Goal: Information Seeking & Learning: Find specific fact

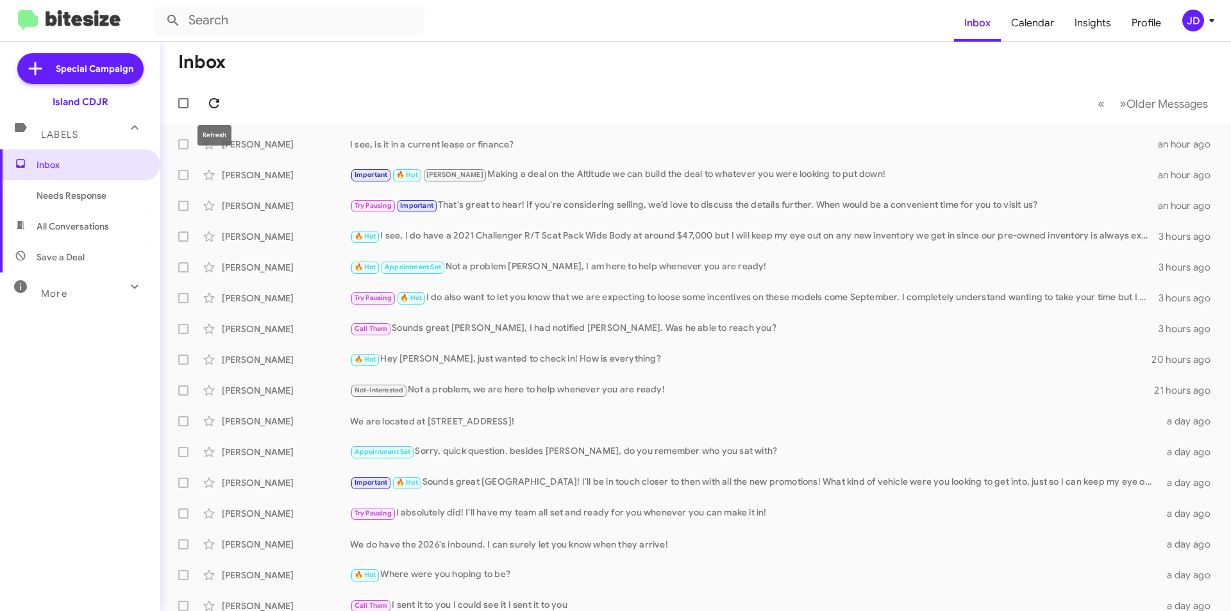
click at [207, 94] on button at bounding box center [214, 103] width 26 height 26
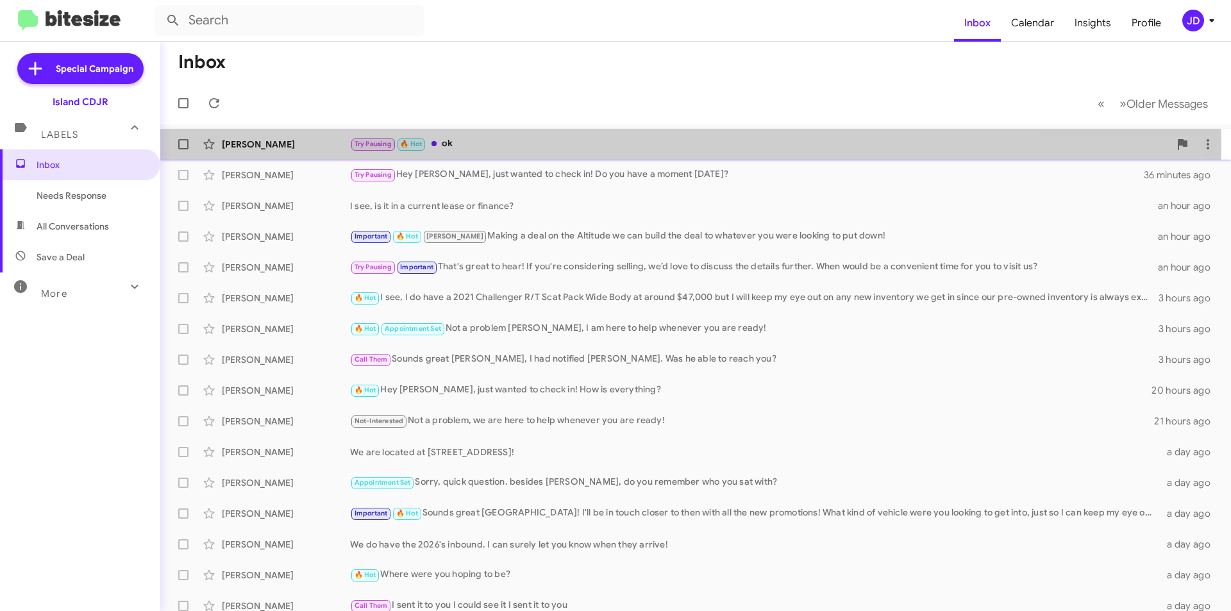
click at [397, 145] on span "🔥 Hot" at bounding box center [411, 143] width 30 height 12
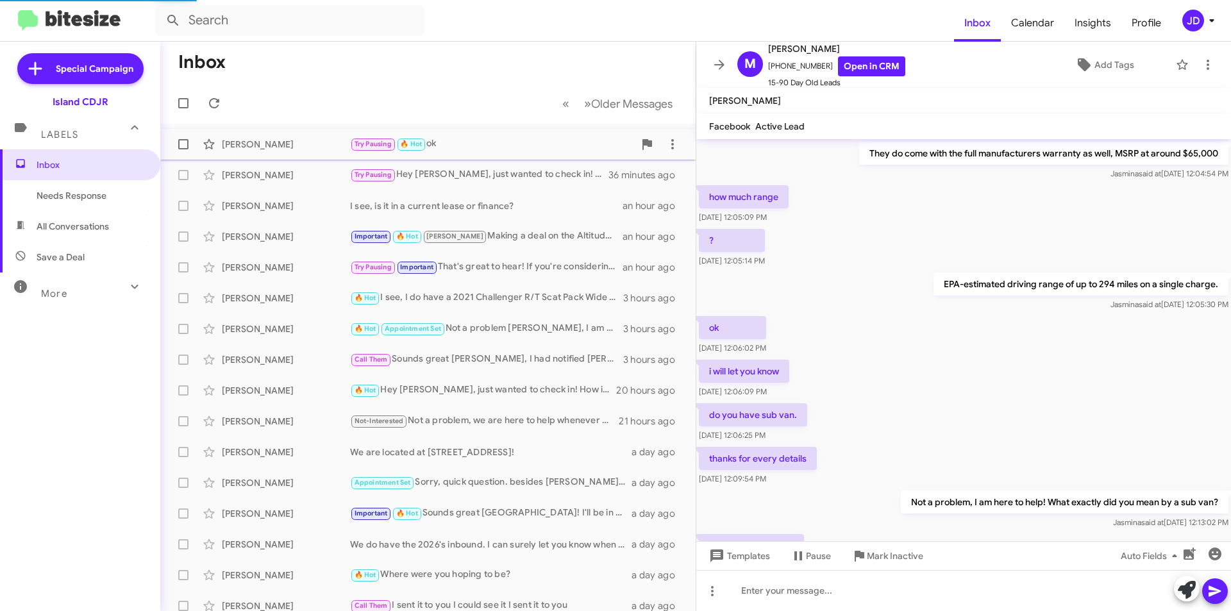
scroll to position [560, 0]
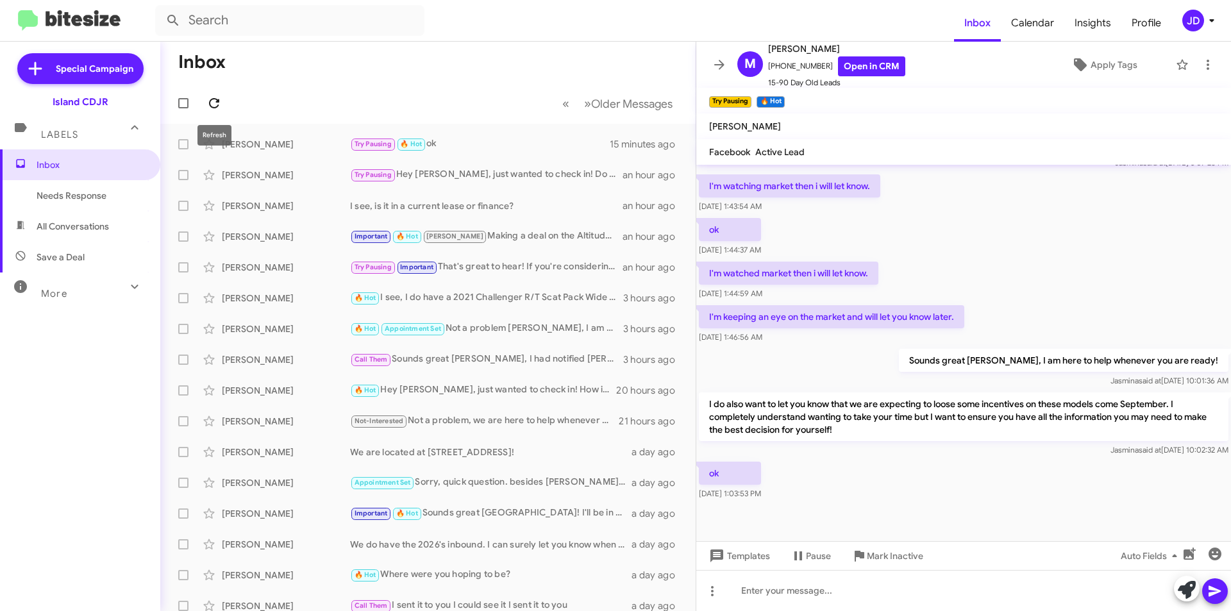
click at [222, 104] on span at bounding box center [214, 103] width 26 height 15
click at [715, 63] on icon at bounding box center [719, 64] width 15 height 15
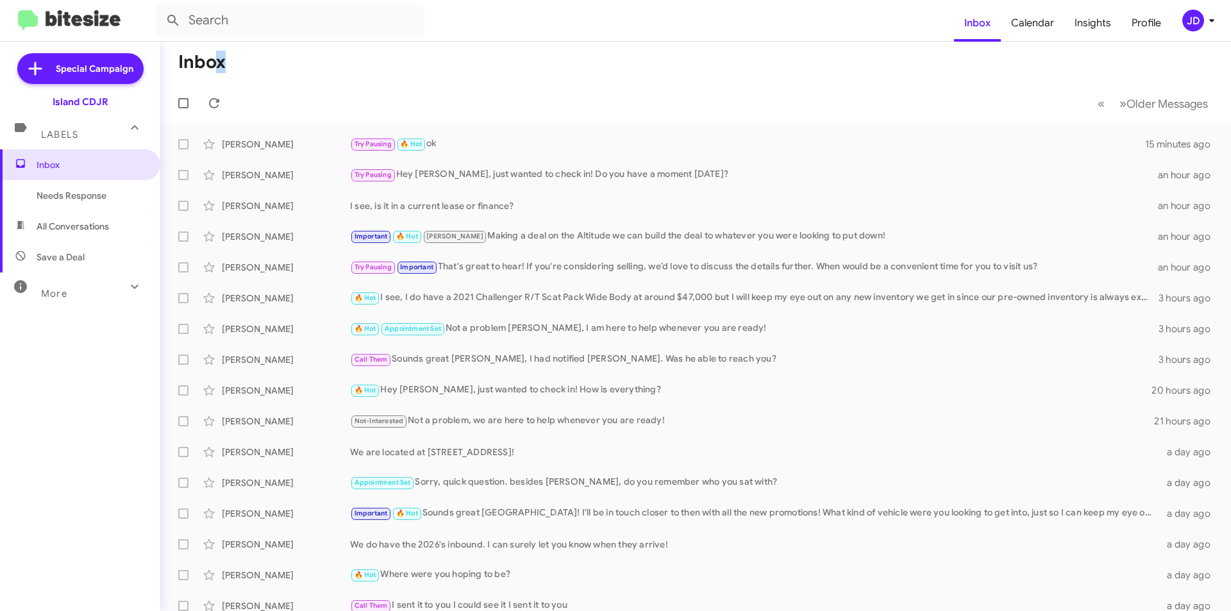
drag, startPoint x: 593, startPoint y: 111, endPoint x: 216, endPoint y: 46, distance: 382.6
click at [216, 46] on mat-toolbar "Inbox « Previous » Next Older Messages" at bounding box center [695, 83] width 1071 height 82
click at [183, 60] on h1 "Inbox" at bounding box center [201, 62] width 47 height 21
drag, startPoint x: 183, startPoint y: 60, endPoint x: 245, endPoint y: 66, distance: 62.5
click at [245, 66] on mat-toolbar-row "Inbox" at bounding box center [695, 62] width 1071 height 41
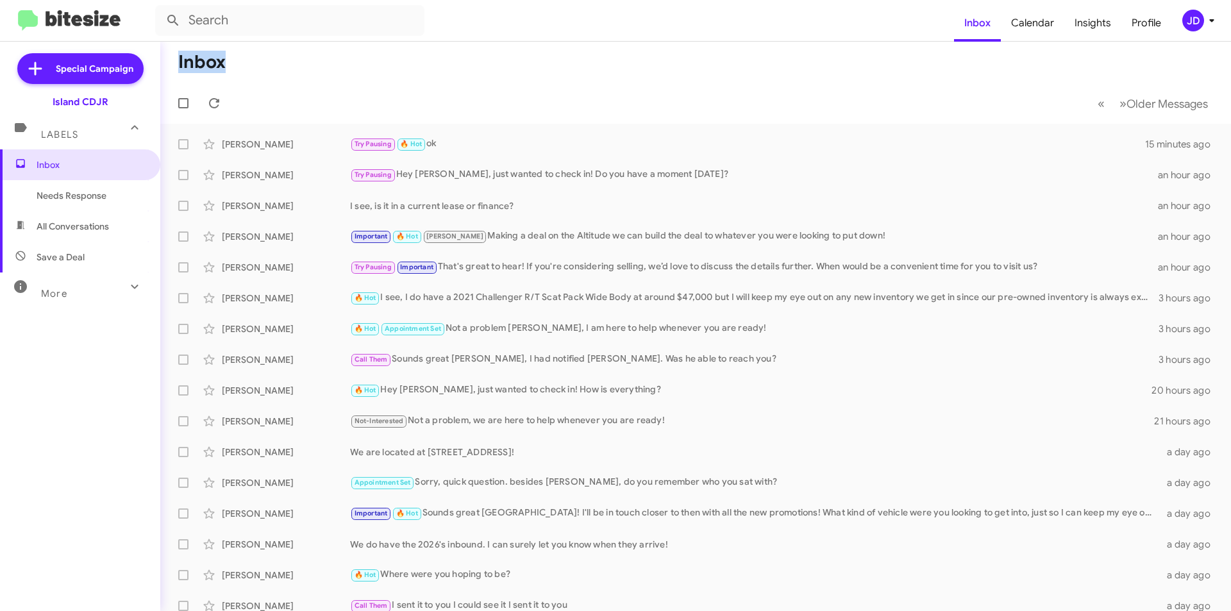
click at [245, 66] on mat-toolbar-row "Inbox" at bounding box center [695, 62] width 1071 height 41
click at [214, 103] on icon at bounding box center [213, 103] width 15 height 15
click at [216, 106] on icon at bounding box center [213, 103] width 15 height 15
click at [215, 106] on icon at bounding box center [213, 103] width 15 height 15
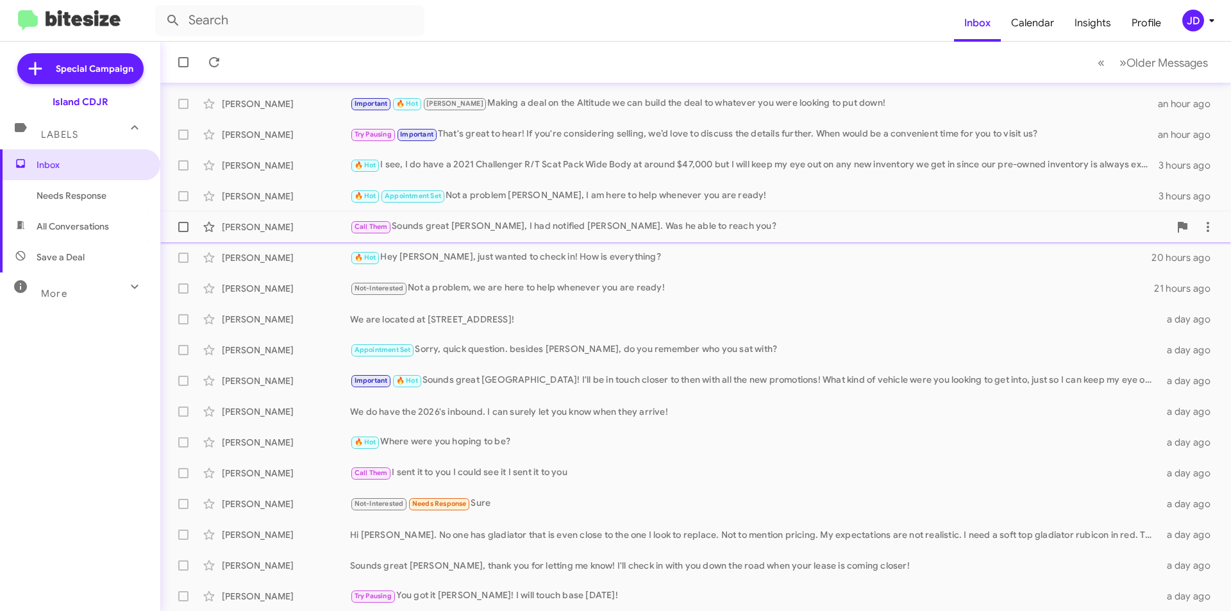
scroll to position [133, 0]
click at [313, 24] on input "text" at bounding box center [289, 20] width 269 height 31
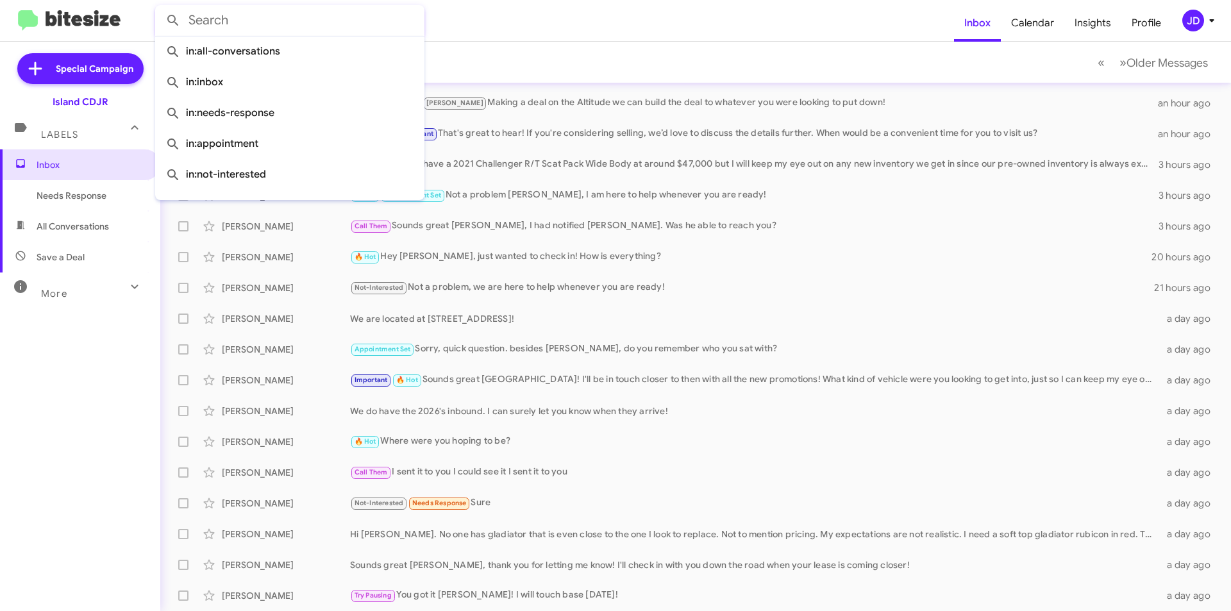
paste input "[PHONE_NUMBER]"
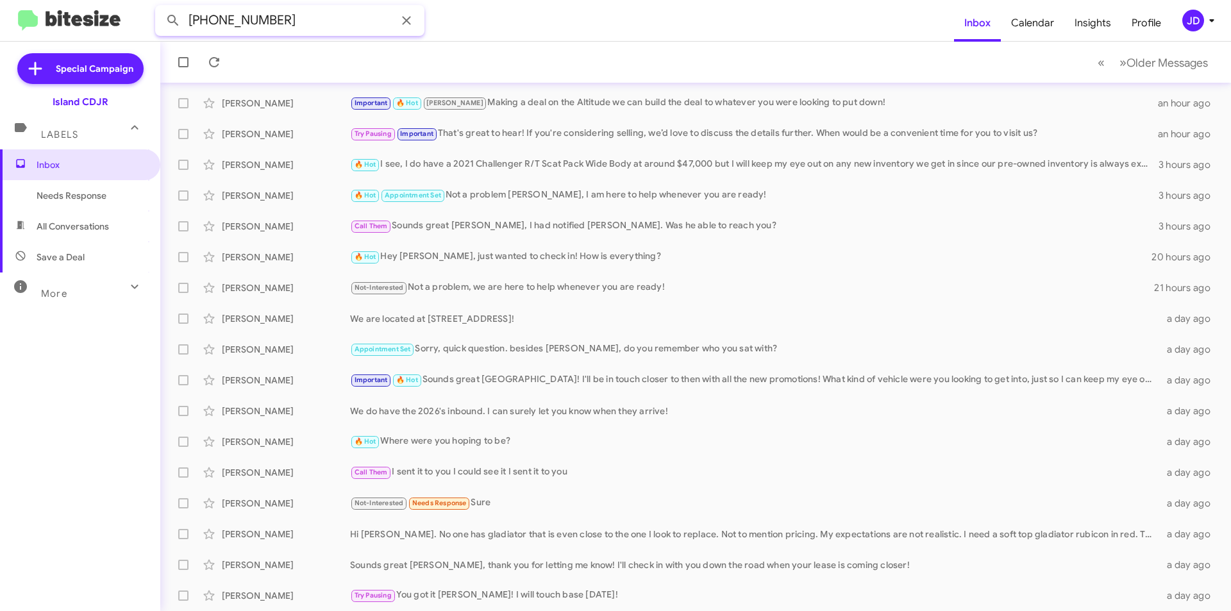
click at [245, 21] on input "[PHONE_NUMBER]" at bounding box center [289, 20] width 269 height 31
click at [221, 23] on input "[PHONE_NUMBER]" at bounding box center [289, 20] width 269 height 31
click at [193, 19] on input "(5613024866" at bounding box center [289, 20] width 269 height 31
type input "5613024866"
click at [160, 8] on button at bounding box center [173, 21] width 26 height 26
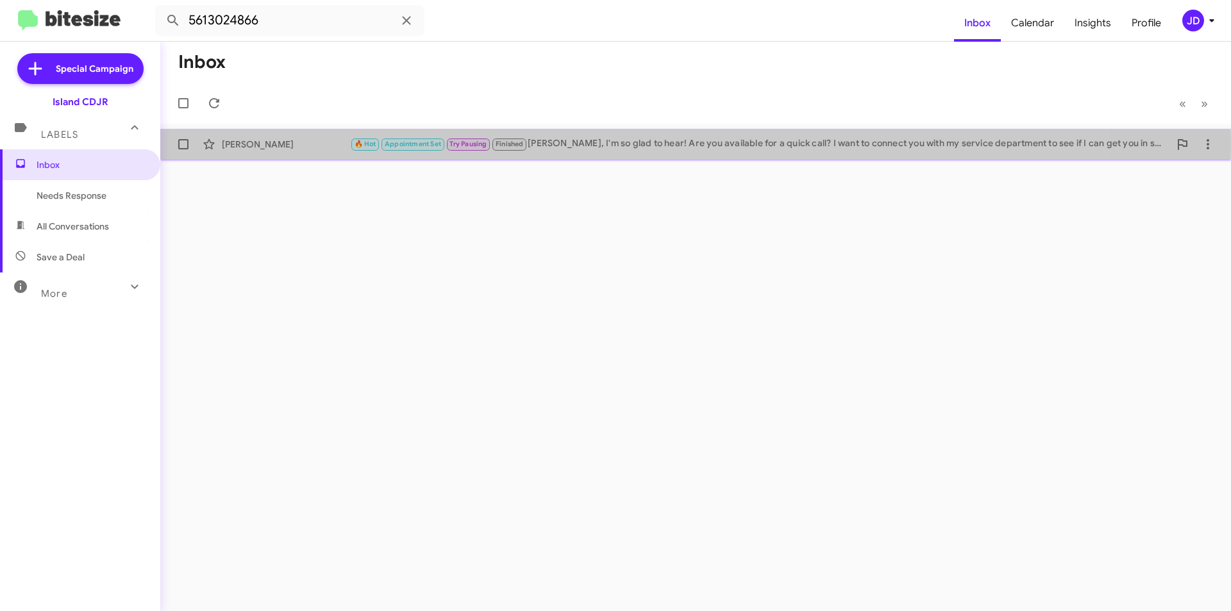
click at [519, 144] on span "Finished" at bounding box center [510, 144] width 28 height 8
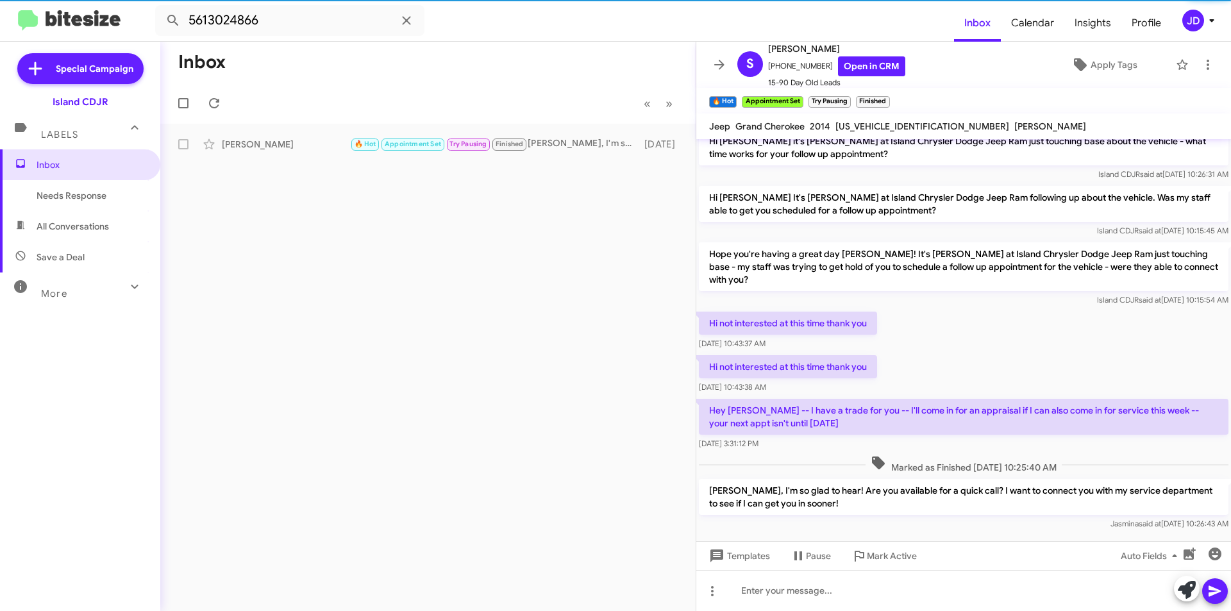
scroll to position [648, 0]
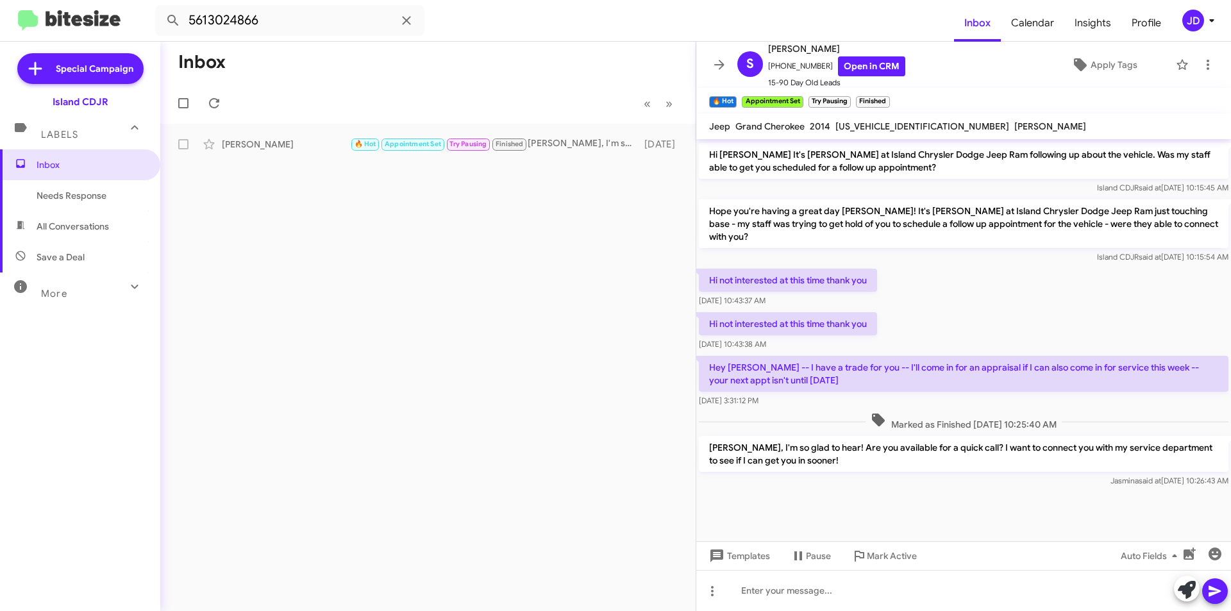
click at [822, 294] on div "[DATE] 10:43:37 AM" at bounding box center [788, 300] width 178 height 13
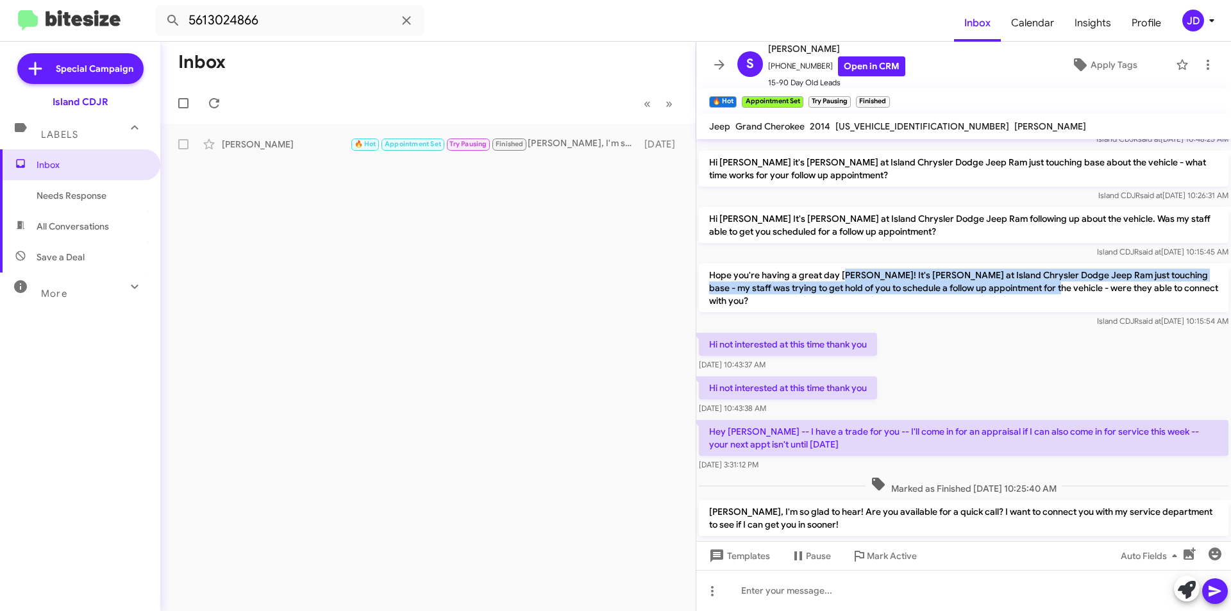
drag, startPoint x: 844, startPoint y: 275, endPoint x: 1035, endPoint y: 285, distance: 191.3
click at [1035, 285] on p "Hope you're having a great day [PERSON_NAME]! It's [PERSON_NAME] at Island Chry…" at bounding box center [963, 287] width 529 height 49
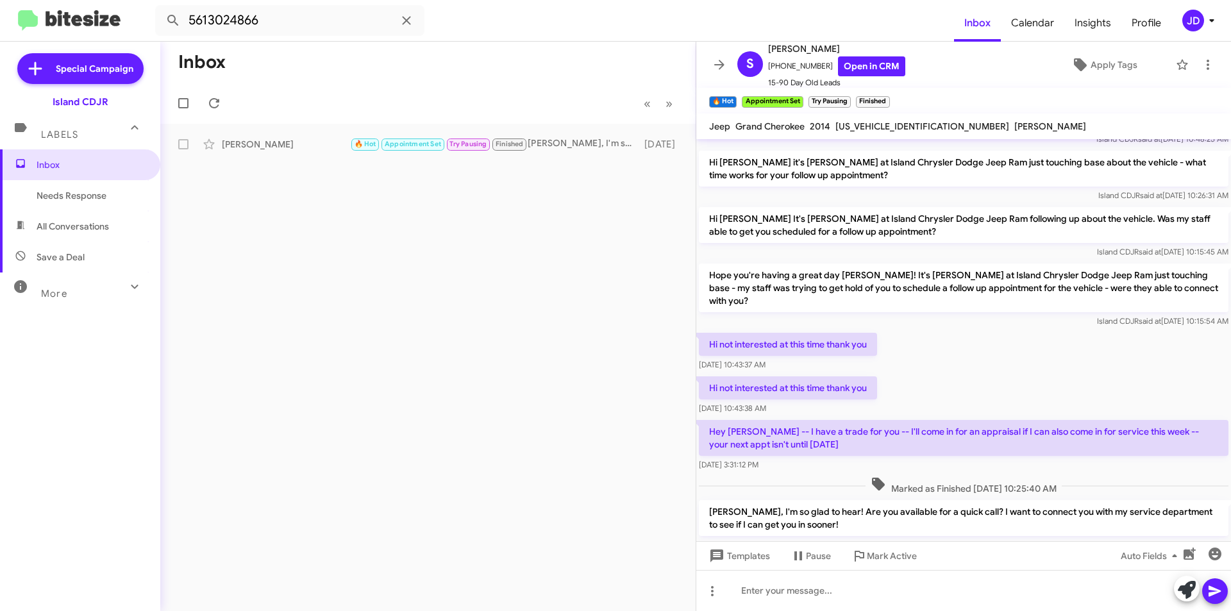
scroll to position [648, 0]
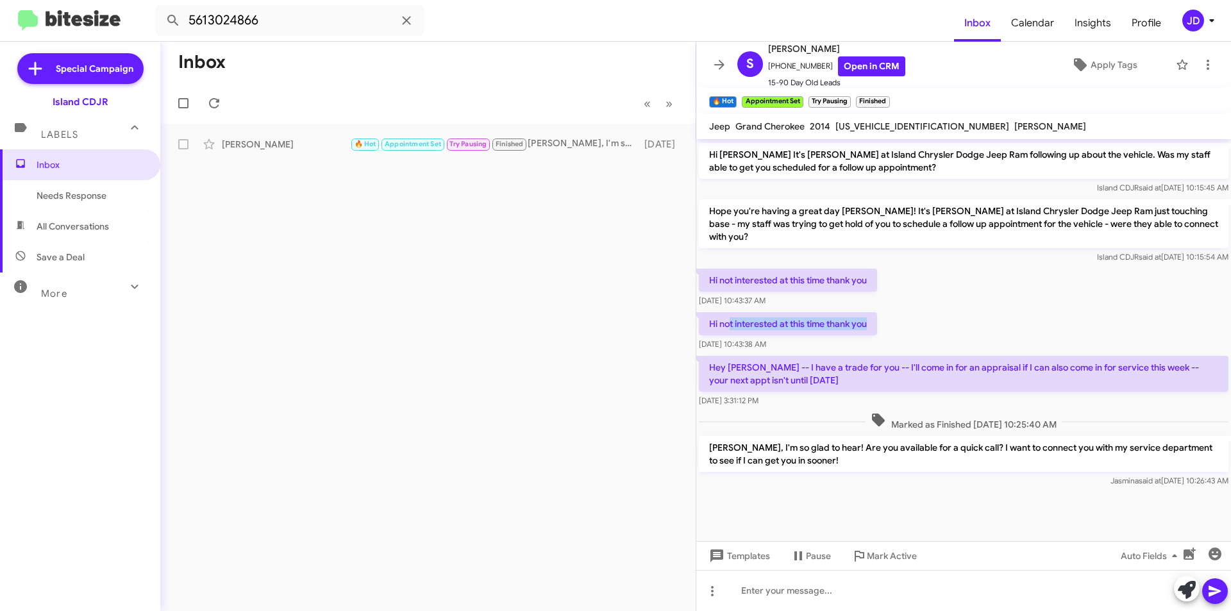
drag, startPoint x: 729, startPoint y: 301, endPoint x: 887, endPoint y: 308, distance: 157.9
click at [887, 310] on div "Hi not interested at this time thank you [DATE] 10:43:38 AM" at bounding box center [963, 332] width 535 height 44
drag, startPoint x: 711, startPoint y: 366, endPoint x: 750, endPoint y: 369, distance: 39.2
click at [746, 369] on p "Hey [PERSON_NAME] -- I have a trade for you -- I'll come in for an appraisal if…" at bounding box center [963, 374] width 529 height 36
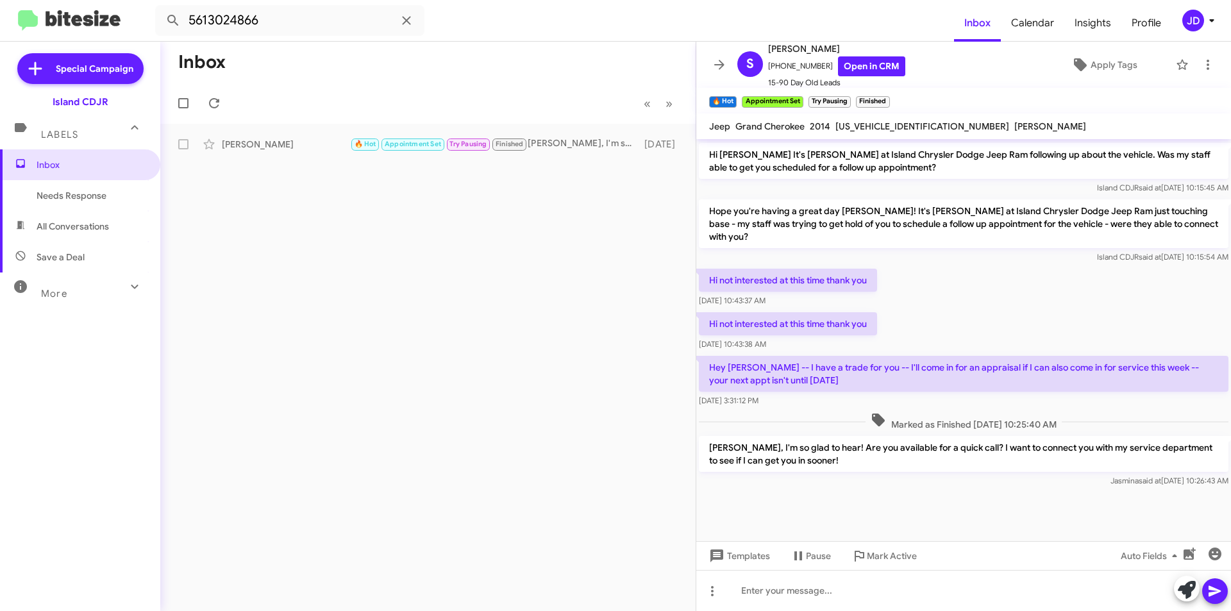
click at [751, 369] on p "Hey [PERSON_NAME] -- I have a trade for you -- I'll come in for an appraisal if…" at bounding box center [963, 374] width 529 height 36
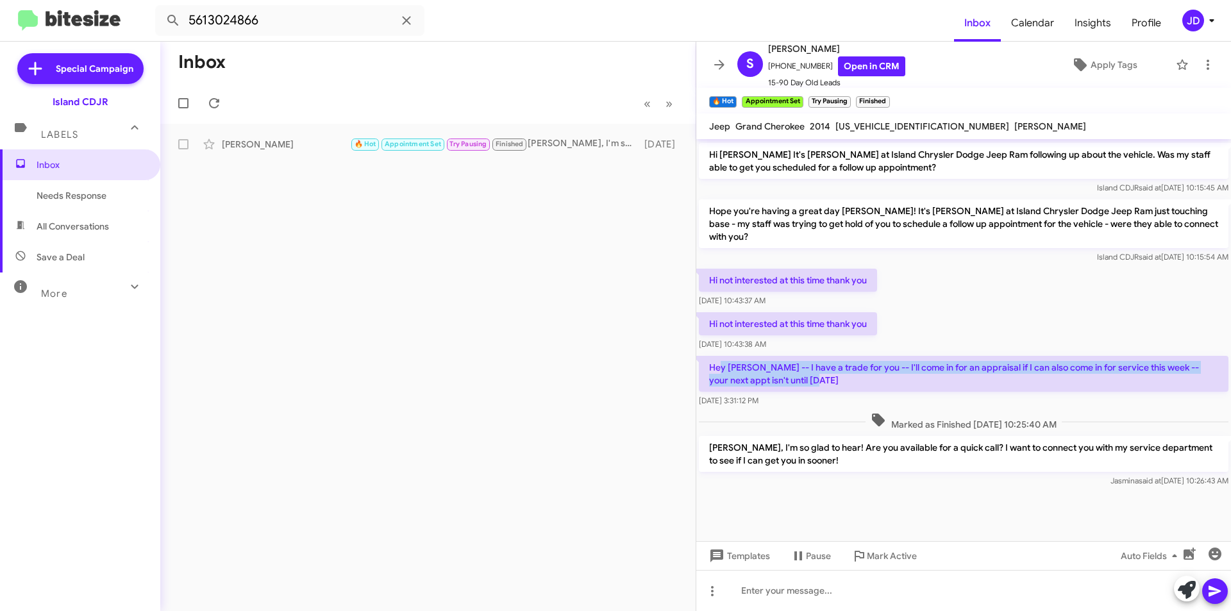
drag, startPoint x: 719, startPoint y: 353, endPoint x: 840, endPoint y: 361, distance: 120.8
click at [840, 361] on p "Hey [PERSON_NAME] -- I have a trade for you -- I'll come in for an appraisal if…" at bounding box center [963, 374] width 529 height 36
drag, startPoint x: 840, startPoint y: 361, endPoint x: 934, endPoint y: 353, distance: 94.5
click at [934, 356] on p "Hey [PERSON_NAME] -- I have a trade for you -- I'll come in for an appraisal if…" at bounding box center [963, 374] width 529 height 36
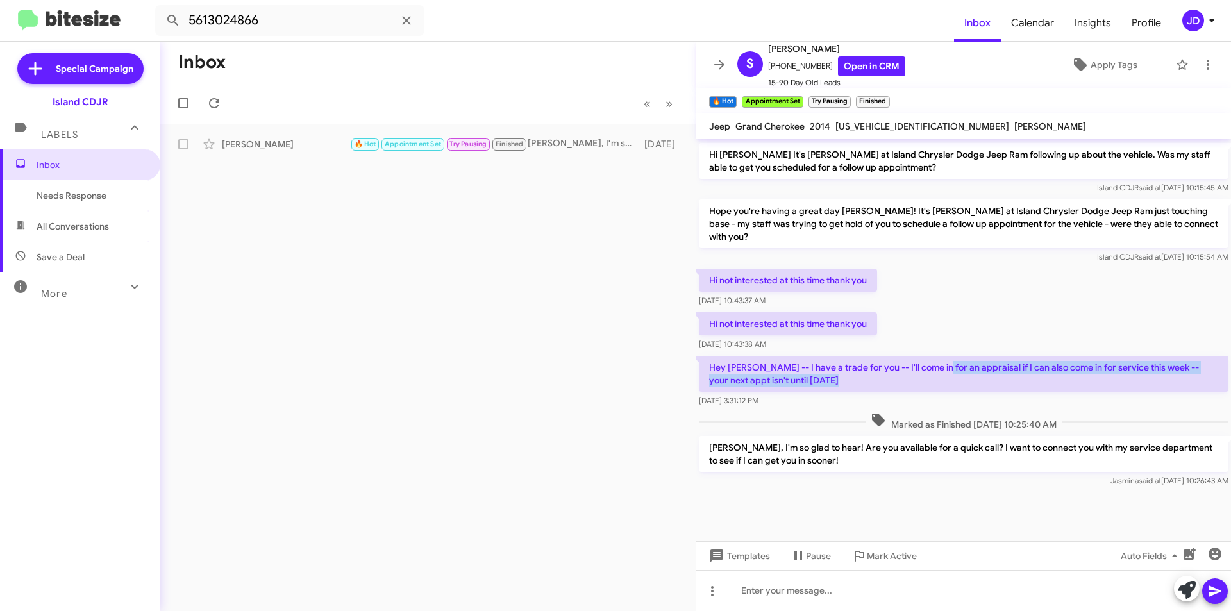
click at [934, 356] on p "Hey [PERSON_NAME] -- I have a trade for you -- I'll come in for an appraisal if…" at bounding box center [963, 374] width 529 height 36
click at [1003, 310] on div "Hi not interested at this time thank you [DATE] 10:43:38 AM" at bounding box center [963, 332] width 535 height 44
click at [58, 160] on span "Inbox" at bounding box center [91, 164] width 109 height 13
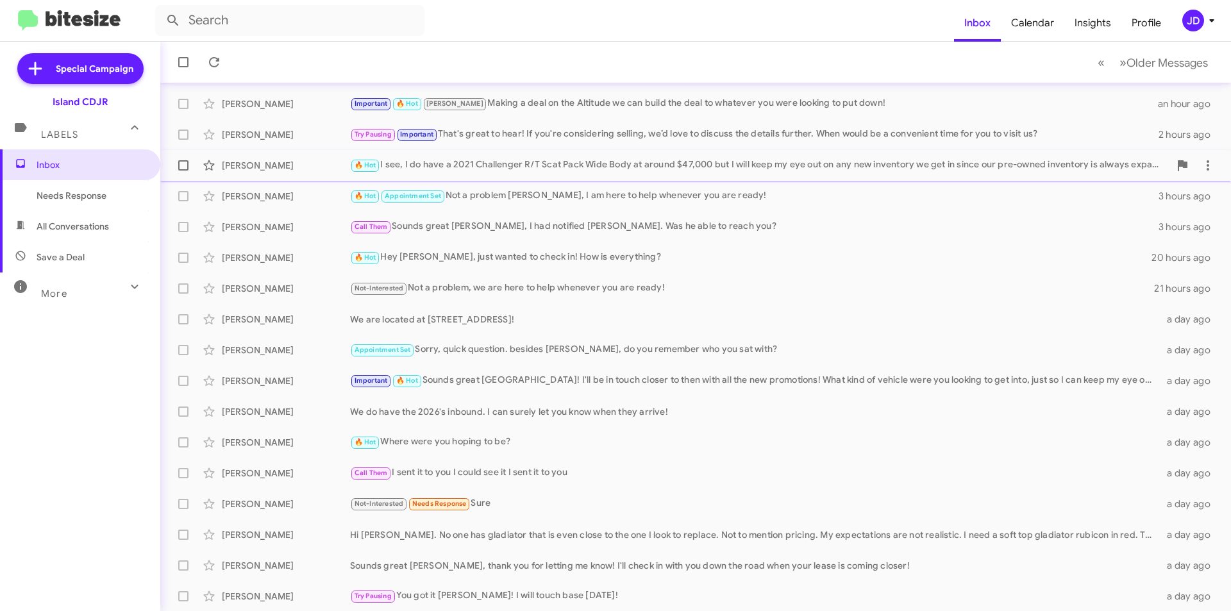
scroll to position [133, 0]
click at [377, 13] on input "text" at bounding box center [289, 20] width 269 height 31
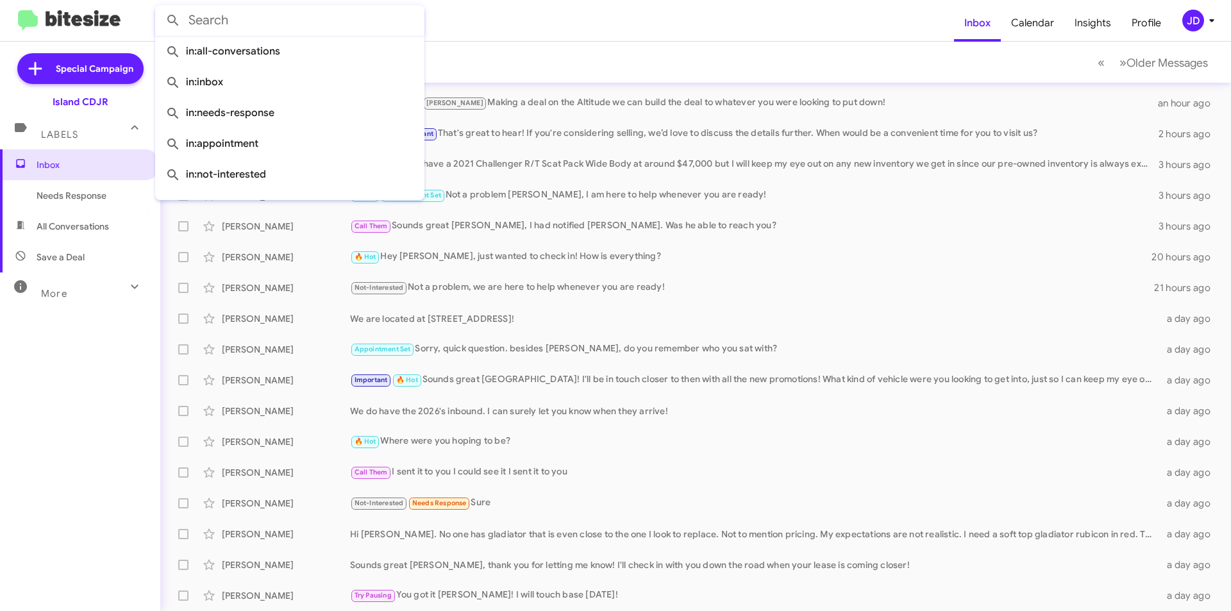
paste input "[PHONE_NUMBER]"
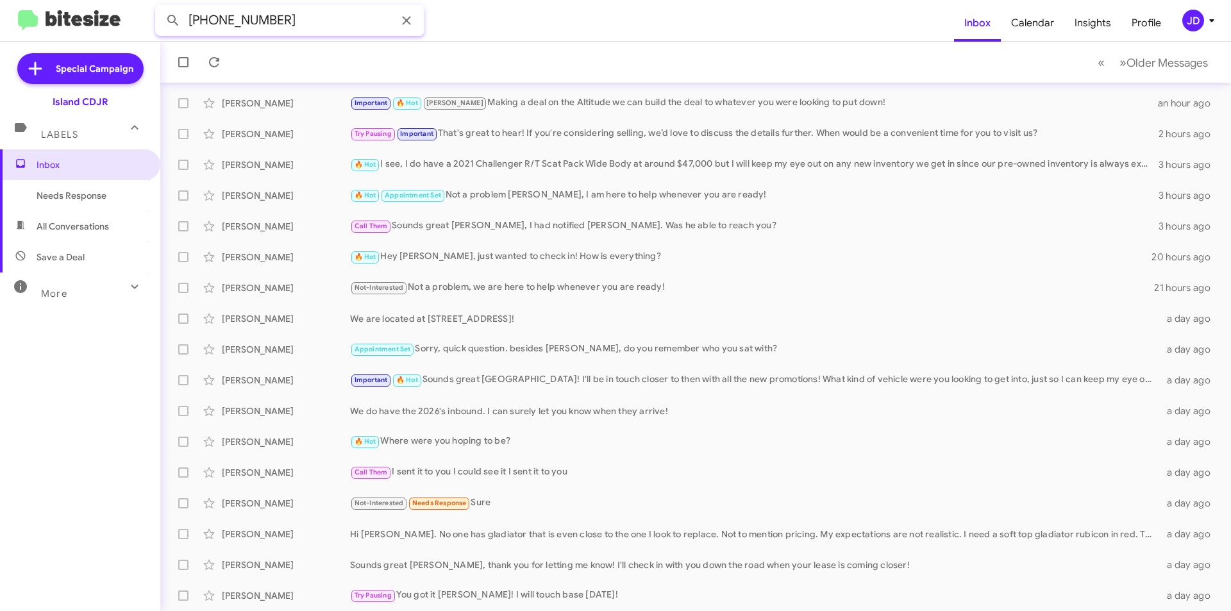
click at [246, 23] on input "[PHONE_NUMBER]" at bounding box center [289, 20] width 269 height 31
click at [221, 21] on input "[PHONE_NUMBER]" at bounding box center [289, 20] width 269 height 31
click at [196, 19] on input "(5613024866" at bounding box center [289, 20] width 269 height 31
type input "5613024866"
click at [160, 8] on button at bounding box center [173, 21] width 26 height 26
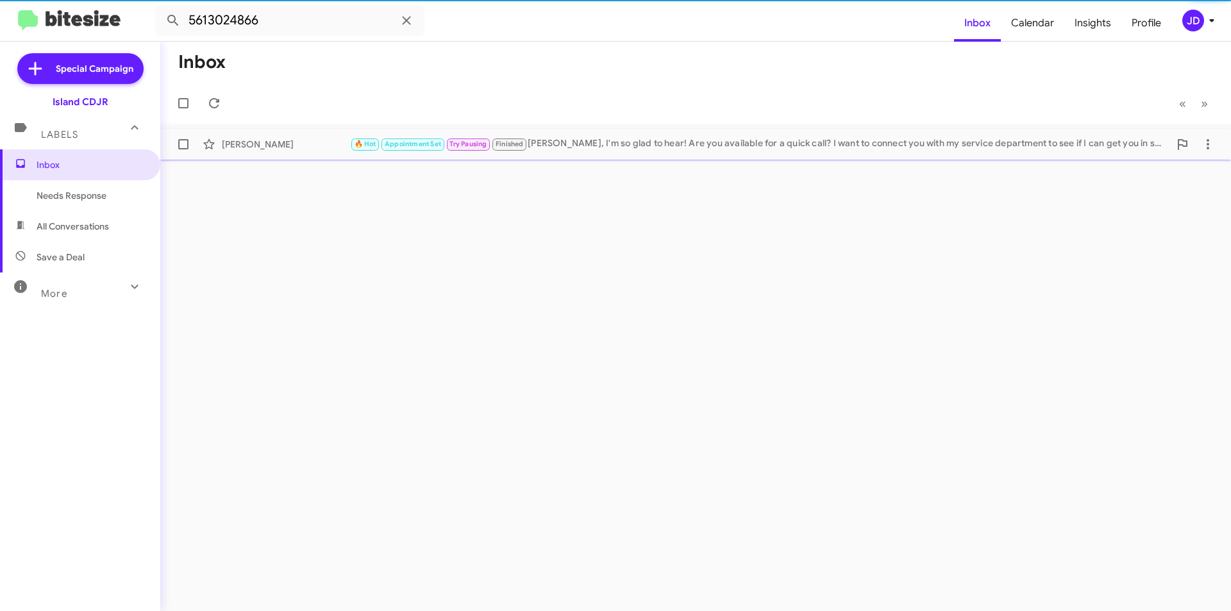
click at [340, 151] on div "[PERSON_NAME] 🔥 Hot Appointment Set Try Pausing Finished [PERSON_NAME], I'm so …" at bounding box center [696, 144] width 1050 height 26
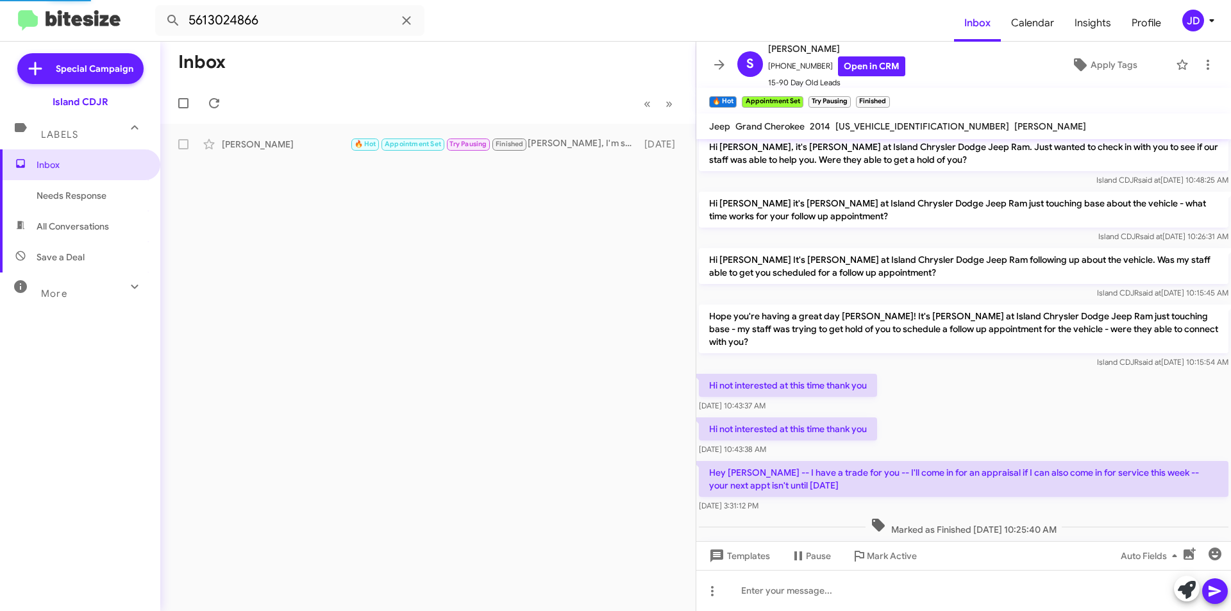
scroll to position [1996, 0]
click at [88, 167] on span "Inbox (1)" at bounding box center [91, 164] width 109 height 13
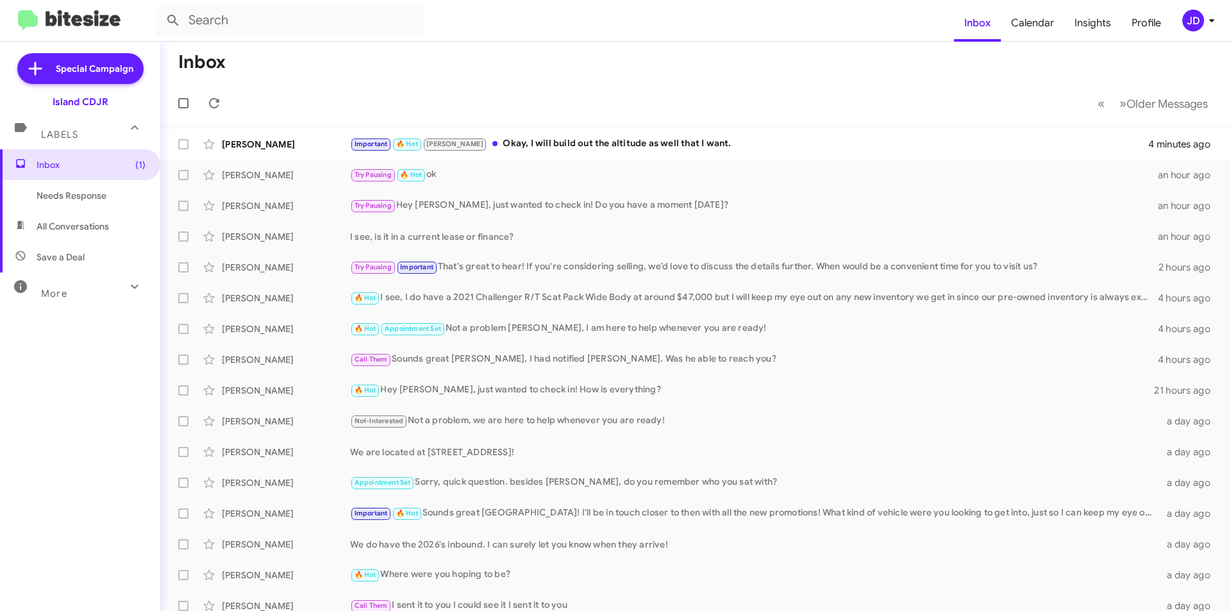
drag, startPoint x: 551, startPoint y: 103, endPoint x: 439, endPoint y: 90, distance: 113.0
click at [439, 90] on mat-toolbar-row "« Previous » Next Older Messages" at bounding box center [695, 103] width 1071 height 41
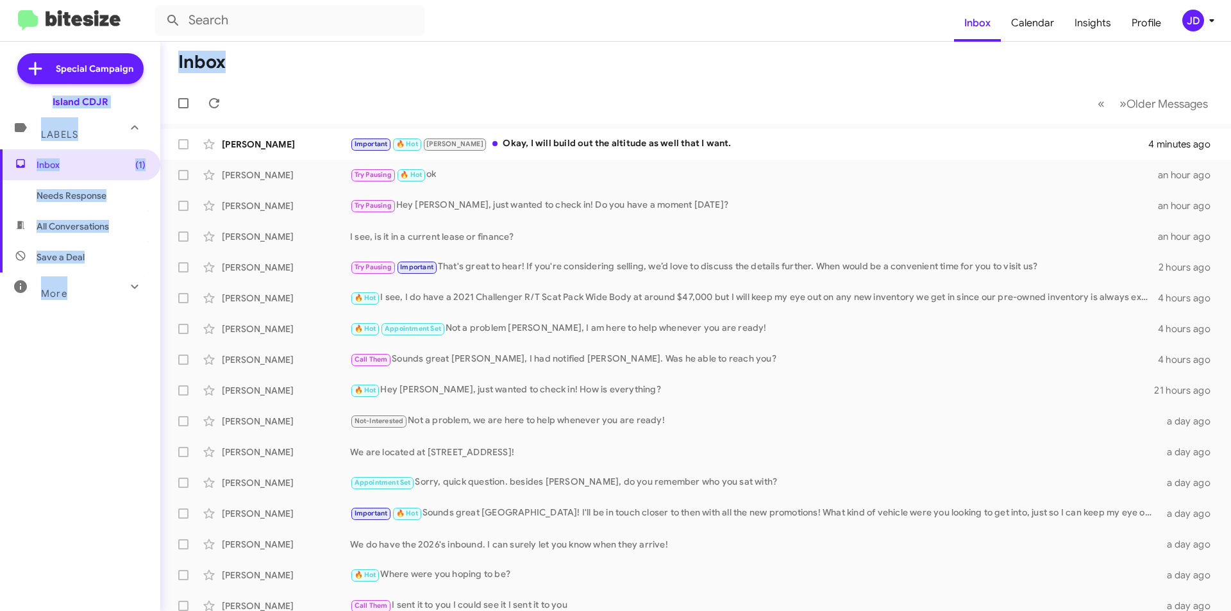
drag, startPoint x: 356, startPoint y: 84, endPoint x: 152, endPoint y: 53, distance: 206.3
click at [136, 46] on mat-sidenav-container "Special Campaign Island CDJR Labels Inbox (1) Needs Response All Conversations …" at bounding box center [615, 326] width 1231 height 569
click at [157, 54] on mat-nav-list "Special Campaign Island CDJR Labels Inbox (1) Needs Response All Conversations …" at bounding box center [80, 284] width 160 height 485
drag, startPoint x: 167, startPoint y: 58, endPoint x: 229, endPoint y: 60, distance: 62.2
click at [229, 60] on mat-toolbar-row "Inbox" at bounding box center [695, 62] width 1071 height 41
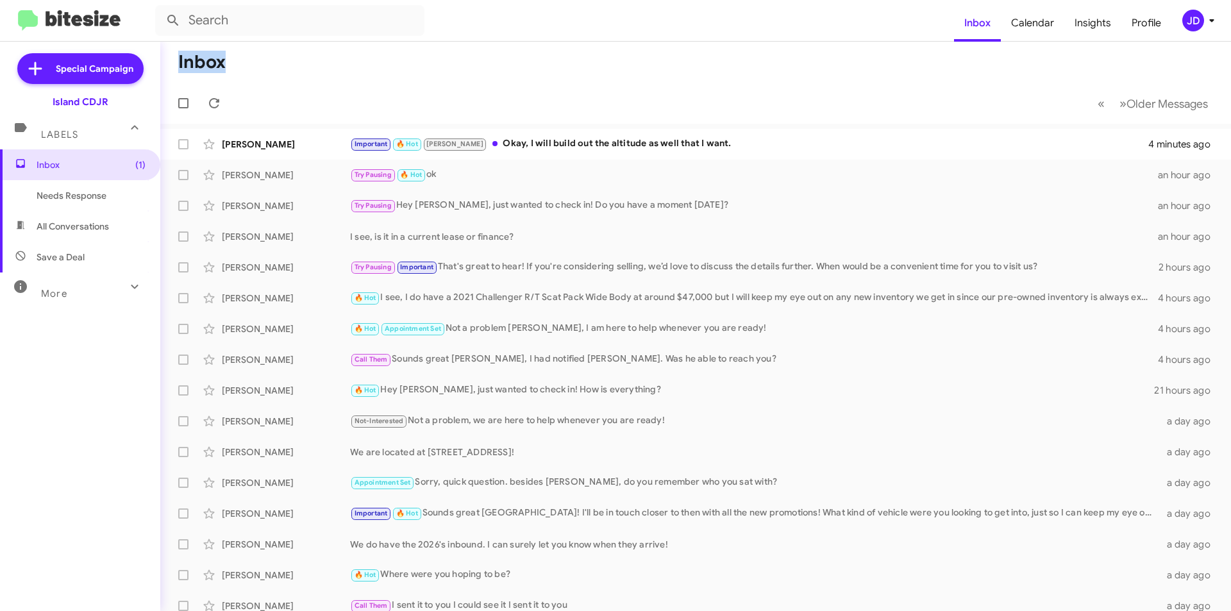
click at [229, 60] on mat-toolbar-row "Inbox" at bounding box center [695, 62] width 1071 height 41
drag, startPoint x: 229, startPoint y: 60, endPoint x: 184, endPoint y: 58, distance: 44.9
click at [184, 58] on mat-toolbar-row "Inbox" at bounding box center [695, 62] width 1071 height 41
click at [184, 58] on h1 "Inbox" at bounding box center [201, 62] width 47 height 21
drag, startPoint x: 184, startPoint y: 58, endPoint x: 201, endPoint y: 58, distance: 17.3
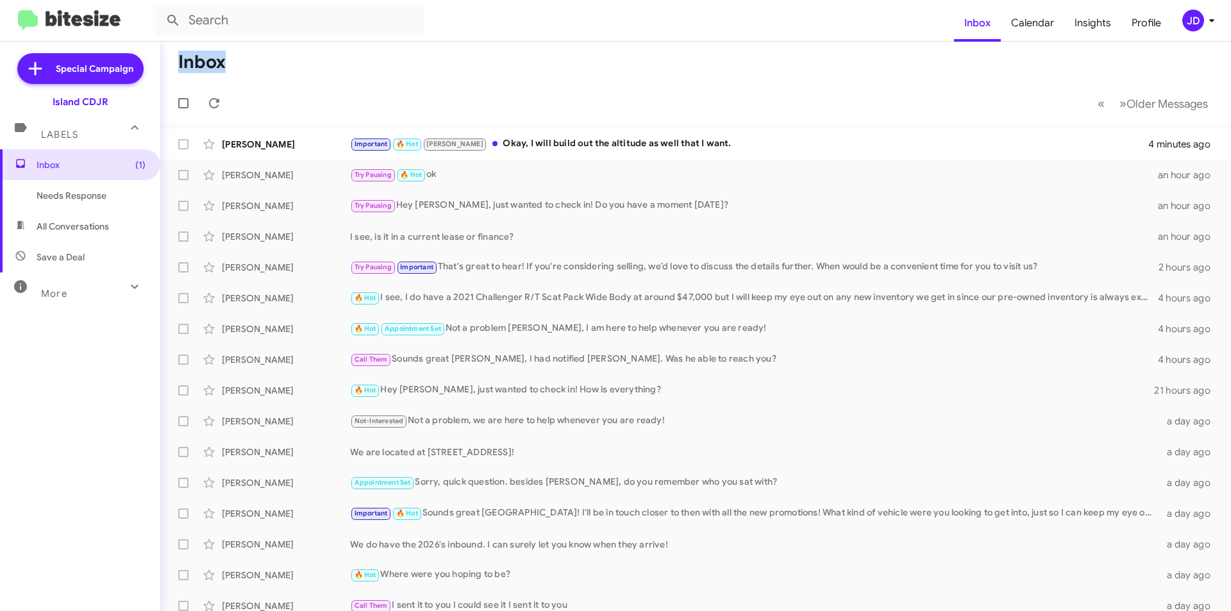
click at [201, 58] on h1 "Inbox" at bounding box center [201, 62] width 47 height 21
click at [203, 59] on h1 "Inbox" at bounding box center [201, 62] width 47 height 21
click at [204, 61] on h1 "Inbox" at bounding box center [201, 62] width 47 height 21
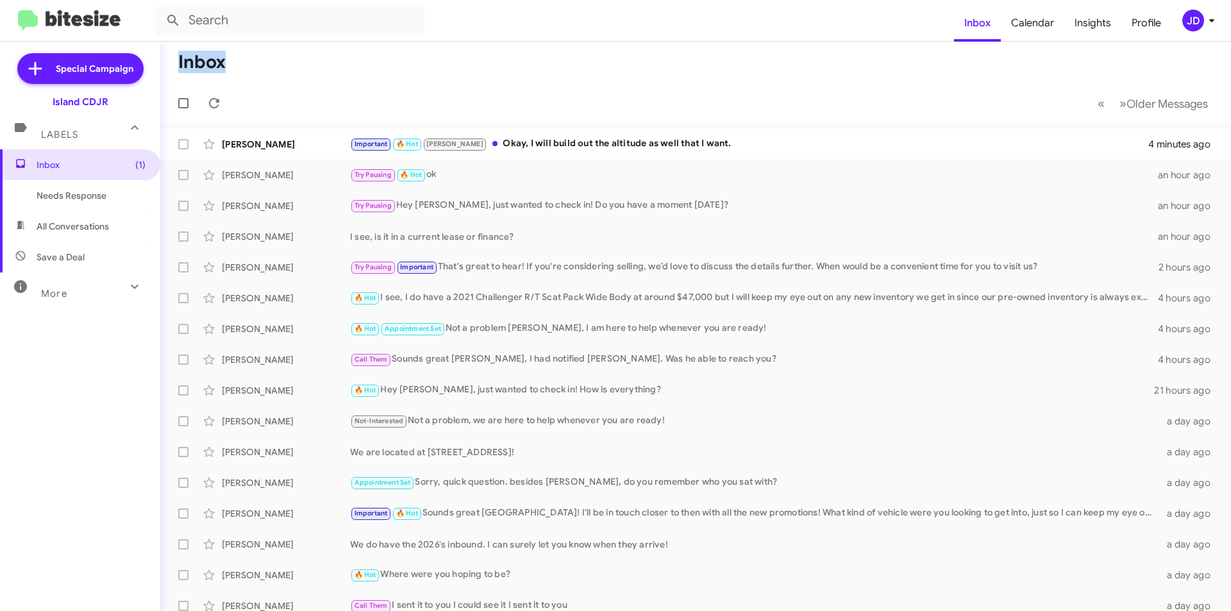
click at [204, 61] on h1 "Inbox" at bounding box center [201, 62] width 47 height 21
drag, startPoint x: 229, startPoint y: 71, endPoint x: 178, endPoint y: 52, distance: 55.2
click at [178, 52] on mat-toolbar-row "Inbox" at bounding box center [695, 62] width 1071 height 41
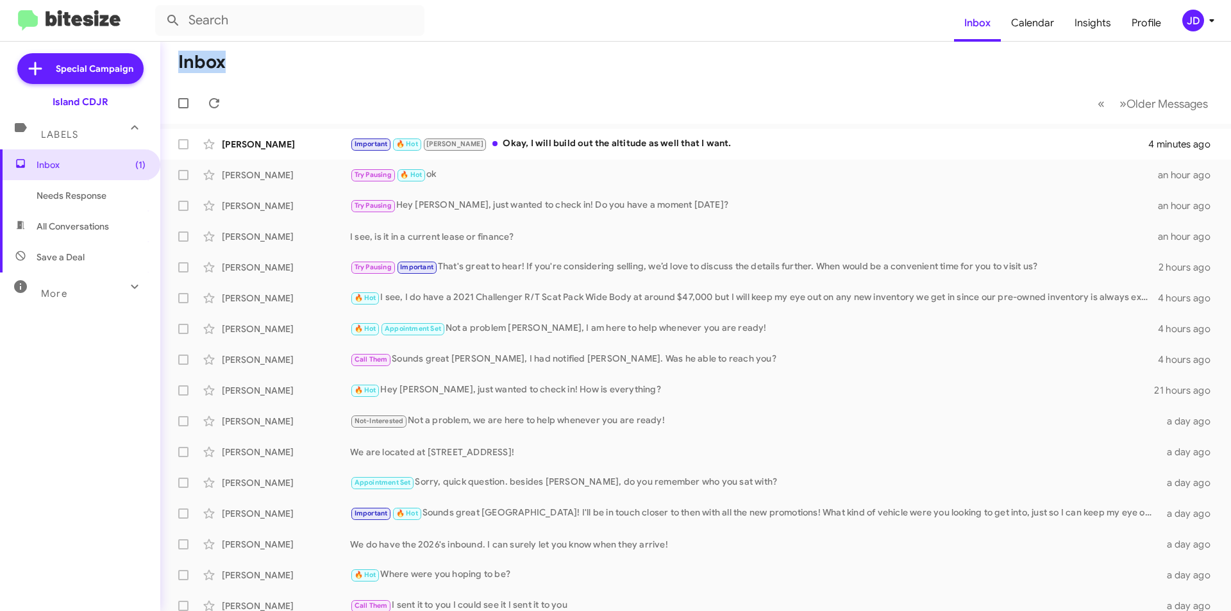
drag, startPoint x: 178, startPoint y: 52, endPoint x: 199, endPoint y: 52, distance: 21.2
click at [199, 52] on mat-toolbar-row "Inbox" at bounding box center [695, 62] width 1071 height 41
click at [199, 52] on h1 "Inbox" at bounding box center [201, 62] width 47 height 21
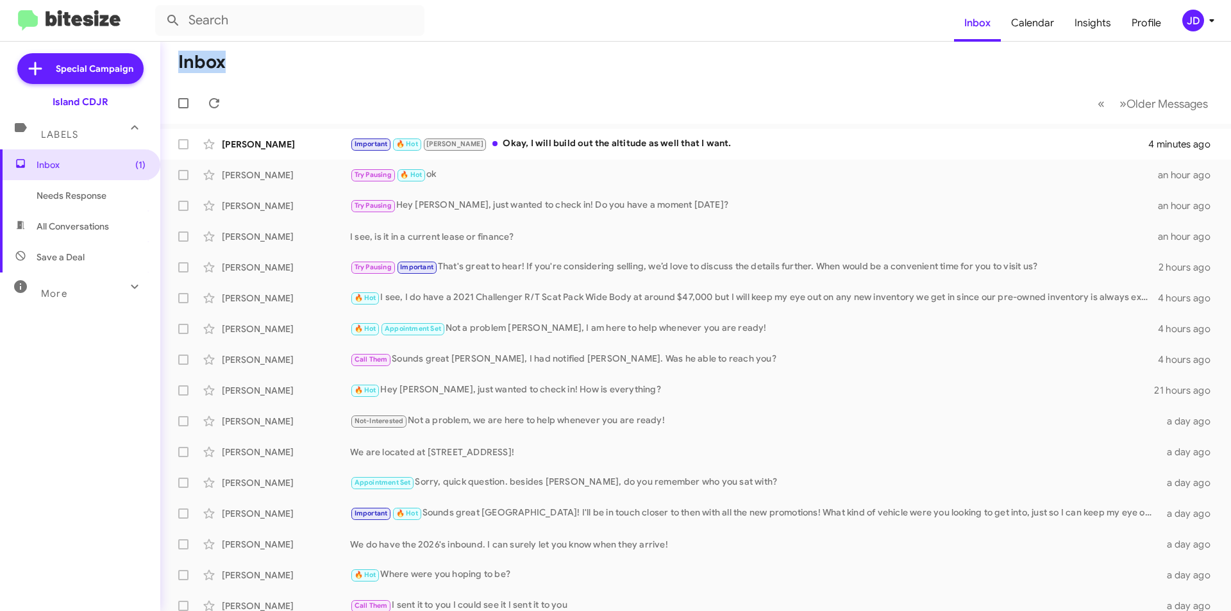
click at [199, 52] on h1 "Inbox" at bounding box center [201, 62] width 47 height 21
click at [196, 56] on h1 "Inbox" at bounding box center [201, 62] width 47 height 21
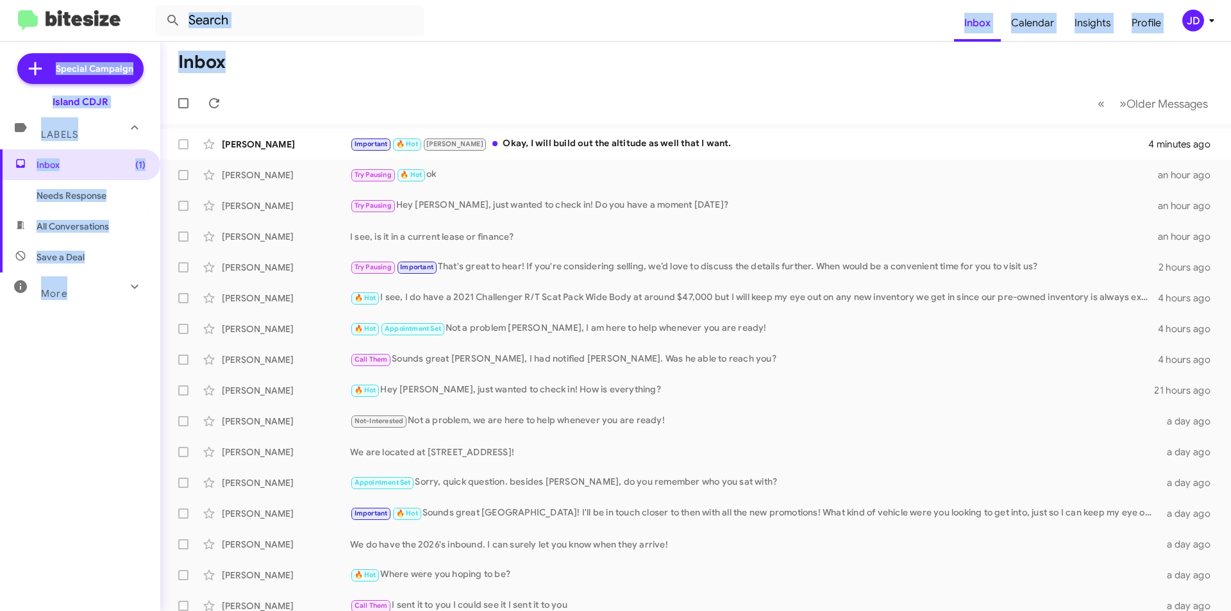
drag, startPoint x: 196, startPoint y: 56, endPoint x: 230, endPoint y: 24, distance: 47.2
click at [230, 24] on div "Inbox Calendar Insights Profile JD Special Campaign Island CDJR Labels Inbox (1…" at bounding box center [615, 305] width 1231 height 611
click at [238, 52] on mat-toolbar-row "Inbox" at bounding box center [695, 62] width 1071 height 41
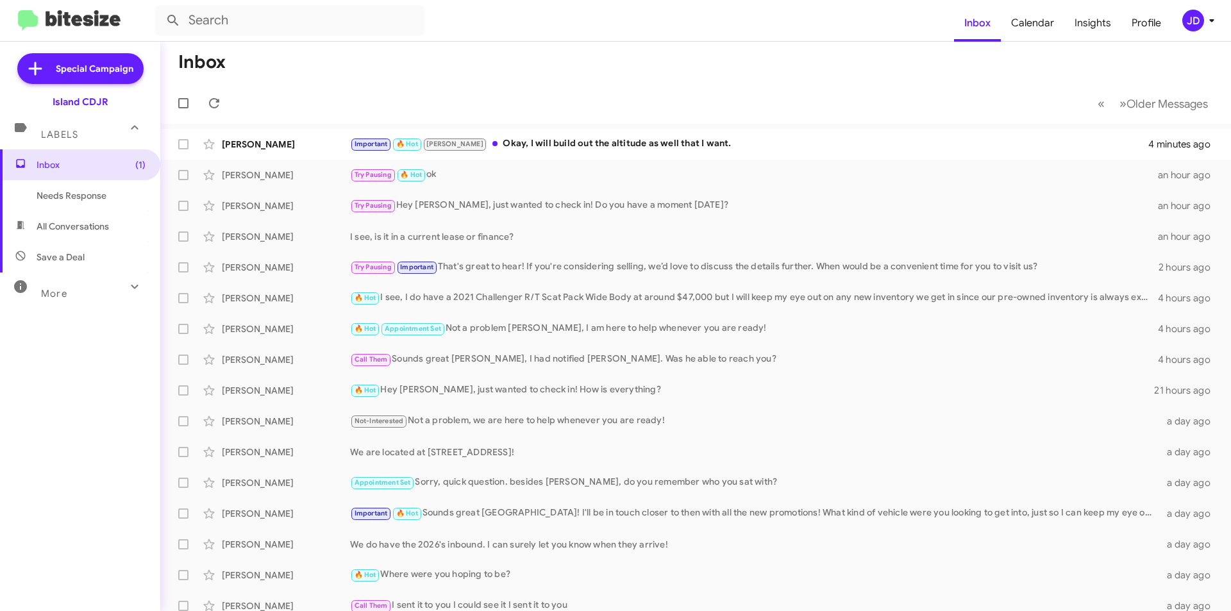
click at [224, 59] on h1 "Inbox" at bounding box center [201, 62] width 47 height 21
drag, startPoint x: 224, startPoint y: 59, endPoint x: 179, endPoint y: 57, distance: 44.9
click at [179, 57] on h1 "Inbox" at bounding box center [201, 62] width 47 height 21
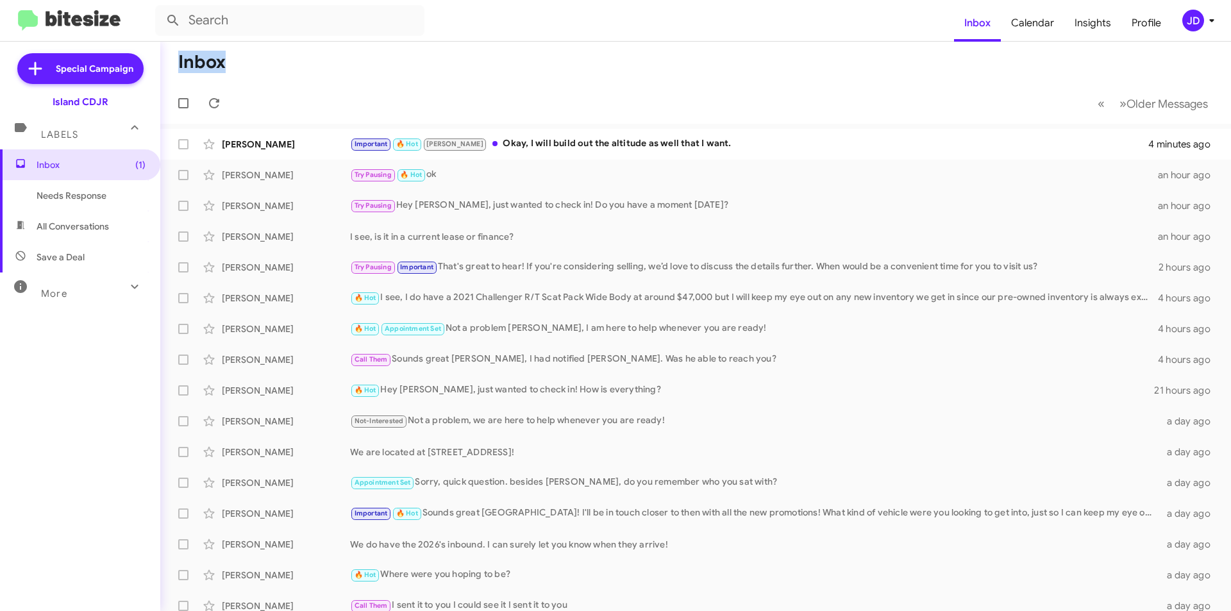
drag, startPoint x: 176, startPoint y: 57, endPoint x: 223, endPoint y: 60, distance: 46.9
click at [223, 60] on mat-toolbar-row "Inbox" at bounding box center [695, 62] width 1071 height 41
type input "Inbox"
click at [402, 26] on icon at bounding box center [406, 20] width 15 height 15
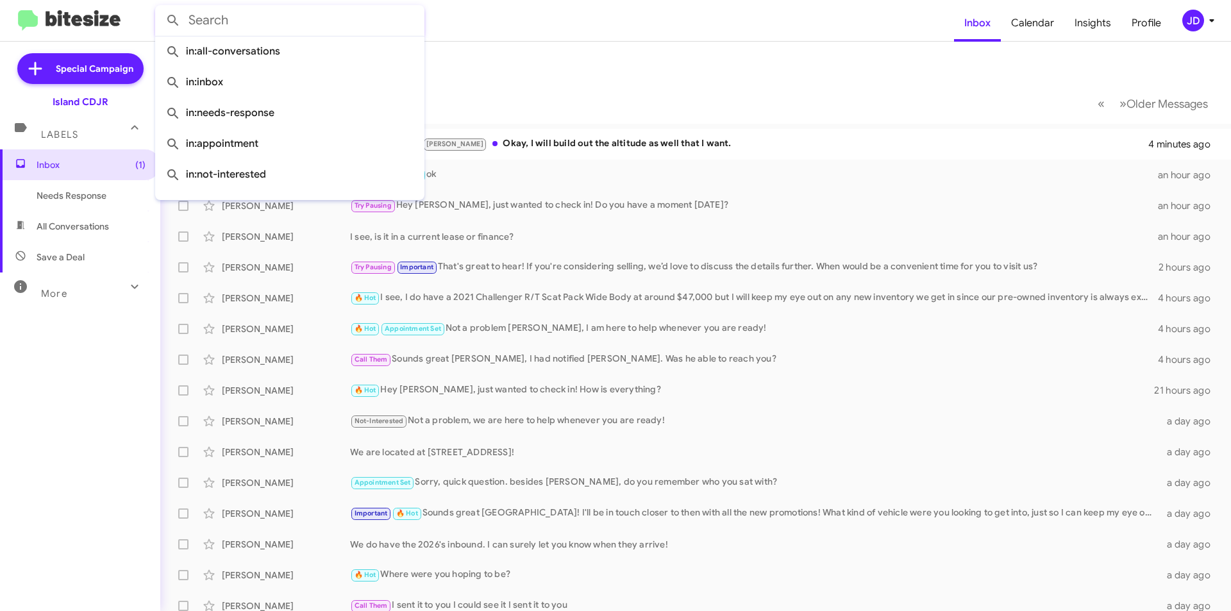
click at [476, 73] on mat-toolbar-row "Inbox" at bounding box center [695, 62] width 1071 height 41
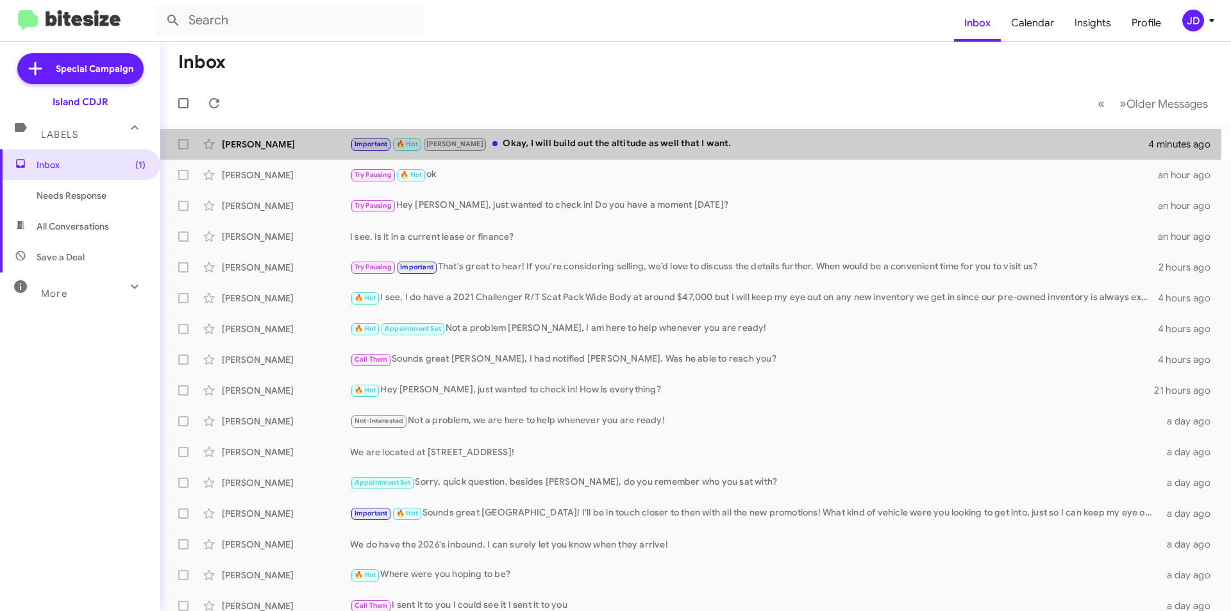
drag, startPoint x: 220, startPoint y: 141, endPoint x: 301, endPoint y: 107, distance: 87.6
click at [301, 108] on div "Inbox « Previous » Next Older Messages [PERSON_NAME] Important 🔥 Hot [PERSON_NA…" at bounding box center [695, 326] width 1071 height 569
drag, startPoint x: 276, startPoint y: 146, endPoint x: 223, endPoint y: 141, distance: 52.8
click at [223, 141] on div "[PERSON_NAME]" at bounding box center [286, 144] width 128 height 13
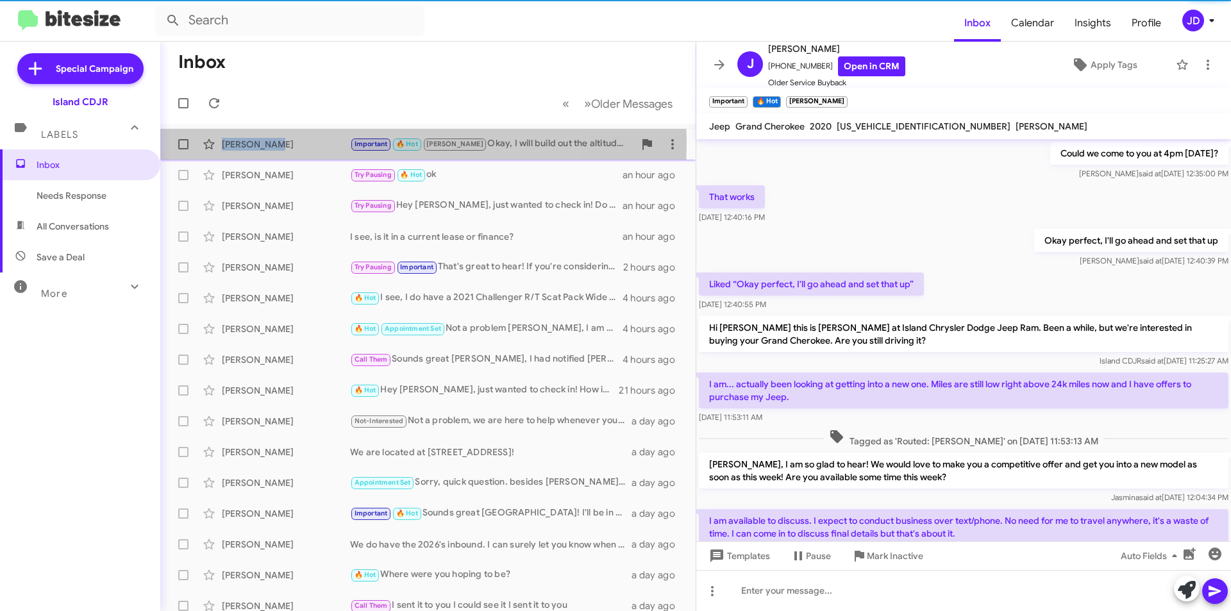
scroll to position [604, 0]
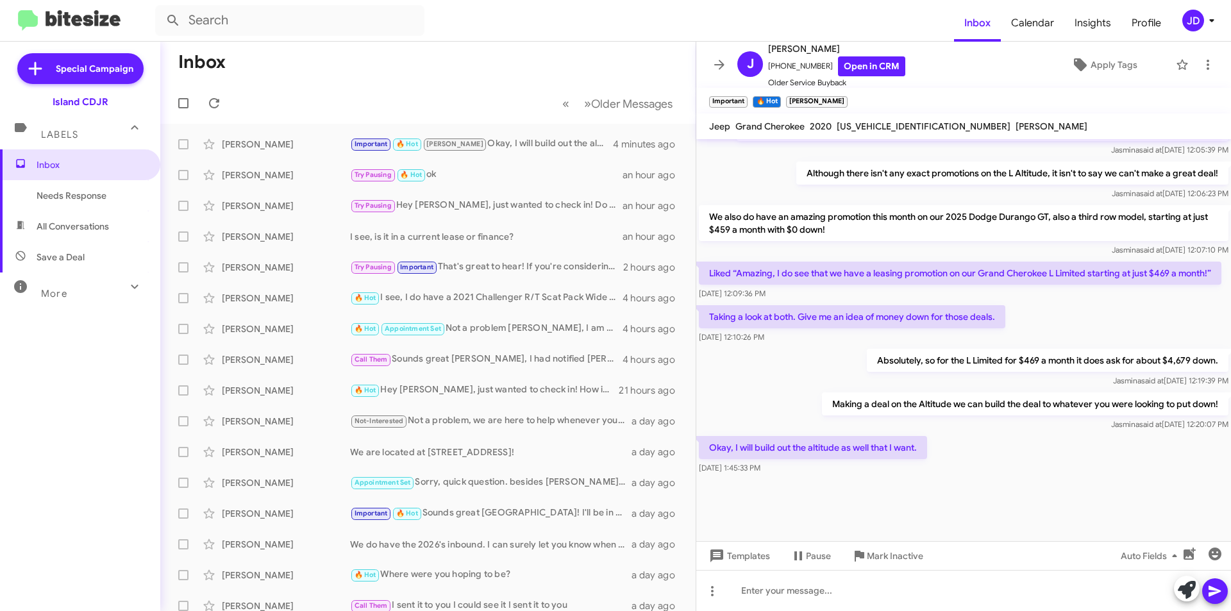
click at [363, 60] on mat-toolbar-row "Inbox" at bounding box center [427, 62] width 535 height 41
click at [713, 71] on icon at bounding box center [719, 64] width 15 height 15
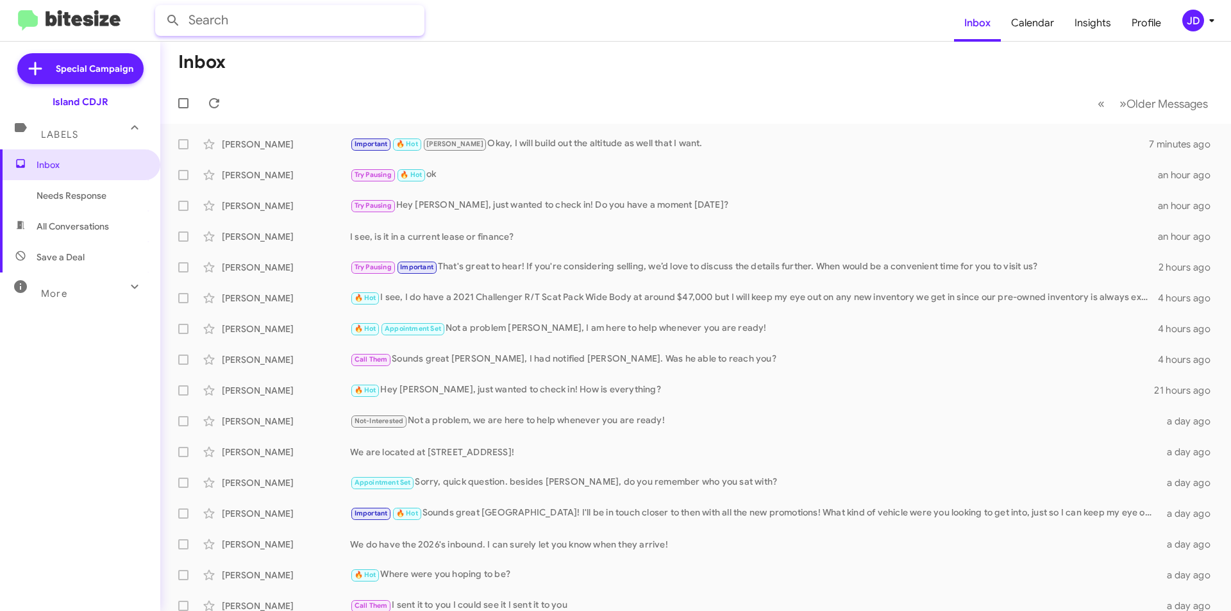
click at [387, 30] on input "text" at bounding box center [289, 20] width 269 height 31
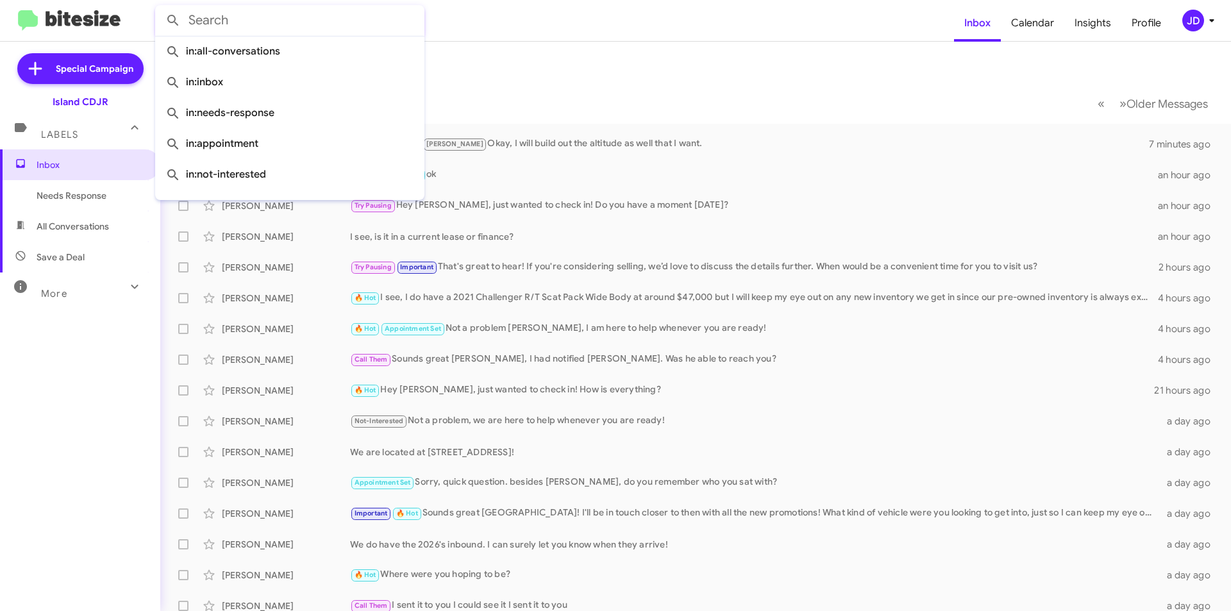
paste input "[PHONE_NUMBER]"
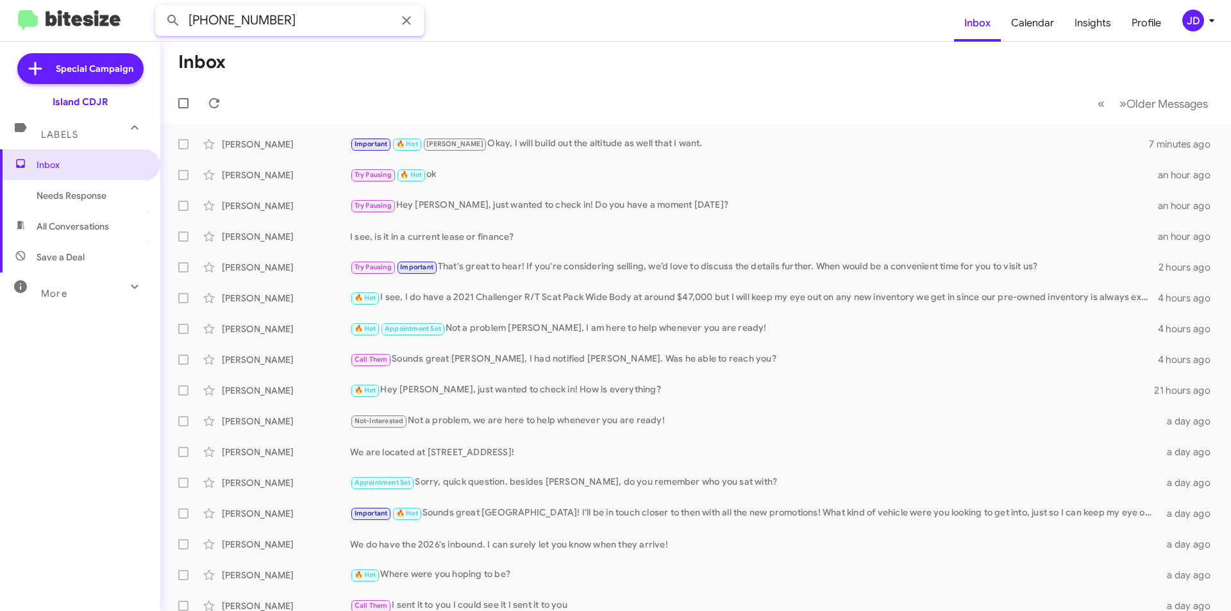
click at [248, 17] on input "[PHONE_NUMBER]" at bounding box center [289, 20] width 269 height 31
click at [221, 17] on input "[PHONE_NUMBER]" at bounding box center [289, 20] width 269 height 31
click at [196, 17] on input "(5613024866" at bounding box center [289, 20] width 269 height 31
type input "5613024866"
click at [160, 8] on button at bounding box center [173, 21] width 26 height 26
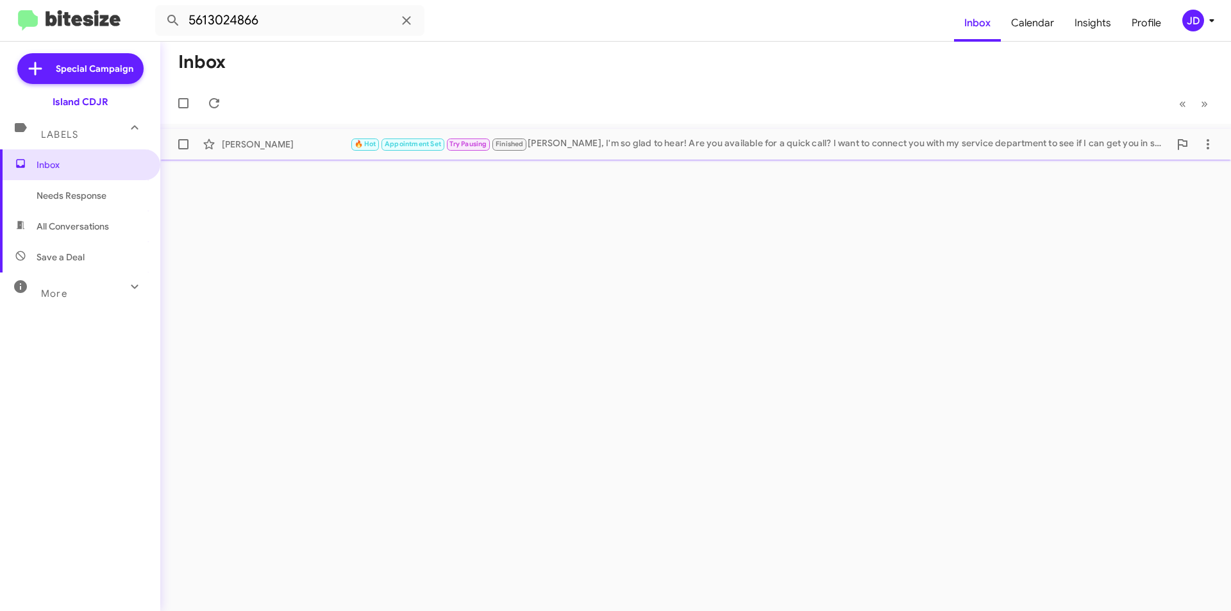
click at [279, 144] on div "[PERSON_NAME]" at bounding box center [286, 144] width 128 height 13
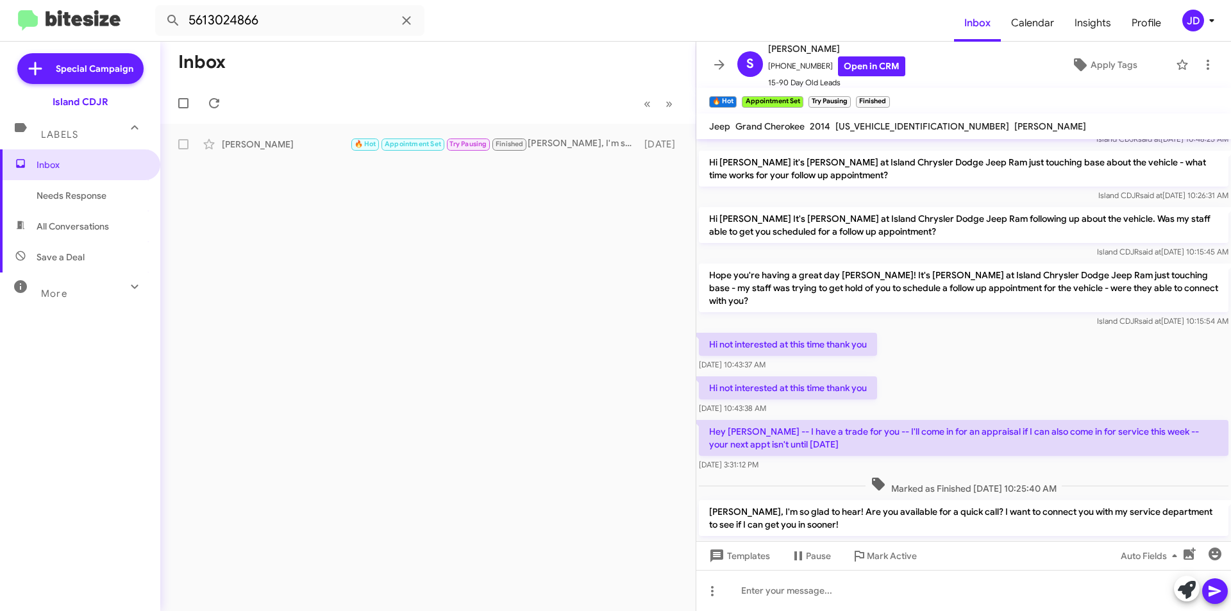
scroll to position [2060, 0]
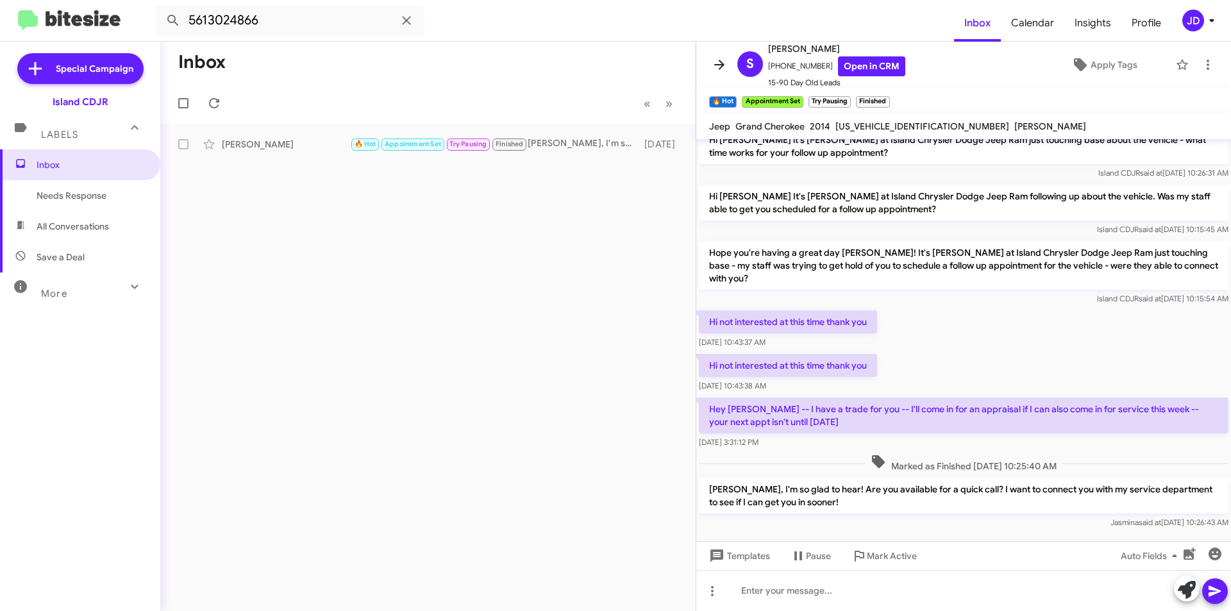
click at [727, 72] on span at bounding box center [719, 64] width 26 height 15
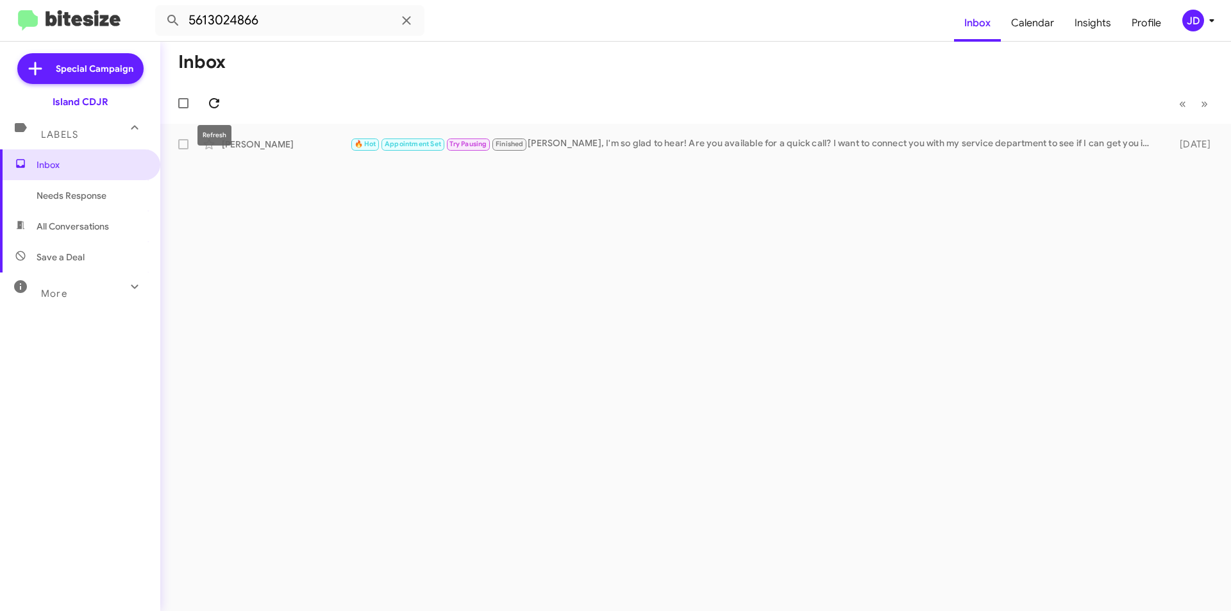
click at [213, 105] on icon at bounding box center [213, 103] width 15 height 15
click at [109, 154] on span "Inbox" at bounding box center [80, 164] width 160 height 31
